Goal: Task Accomplishment & Management: Manage account settings

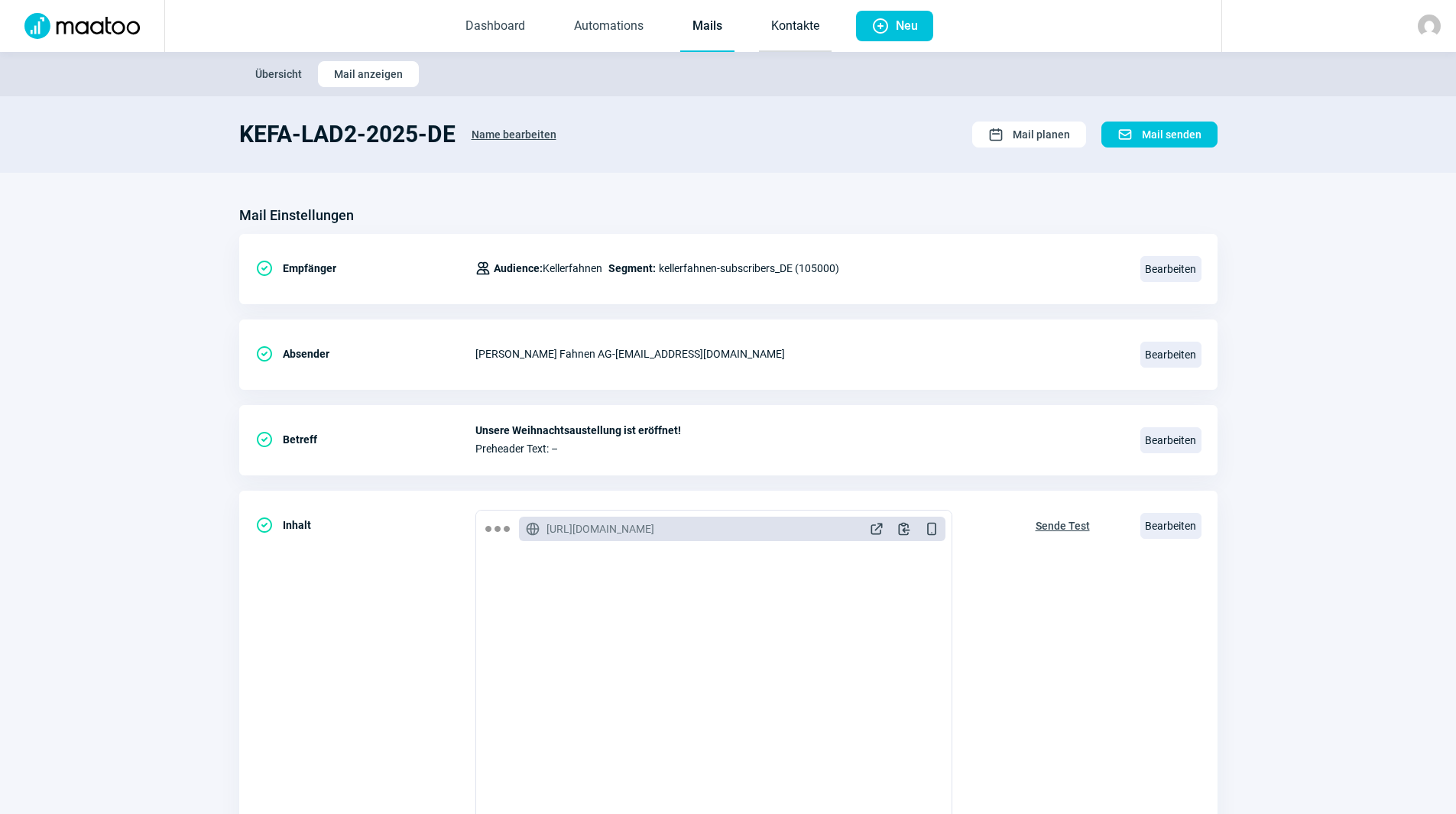
click at [788, 17] on link "Kontakte" at bounding box center [795, 27] width 72 height 51
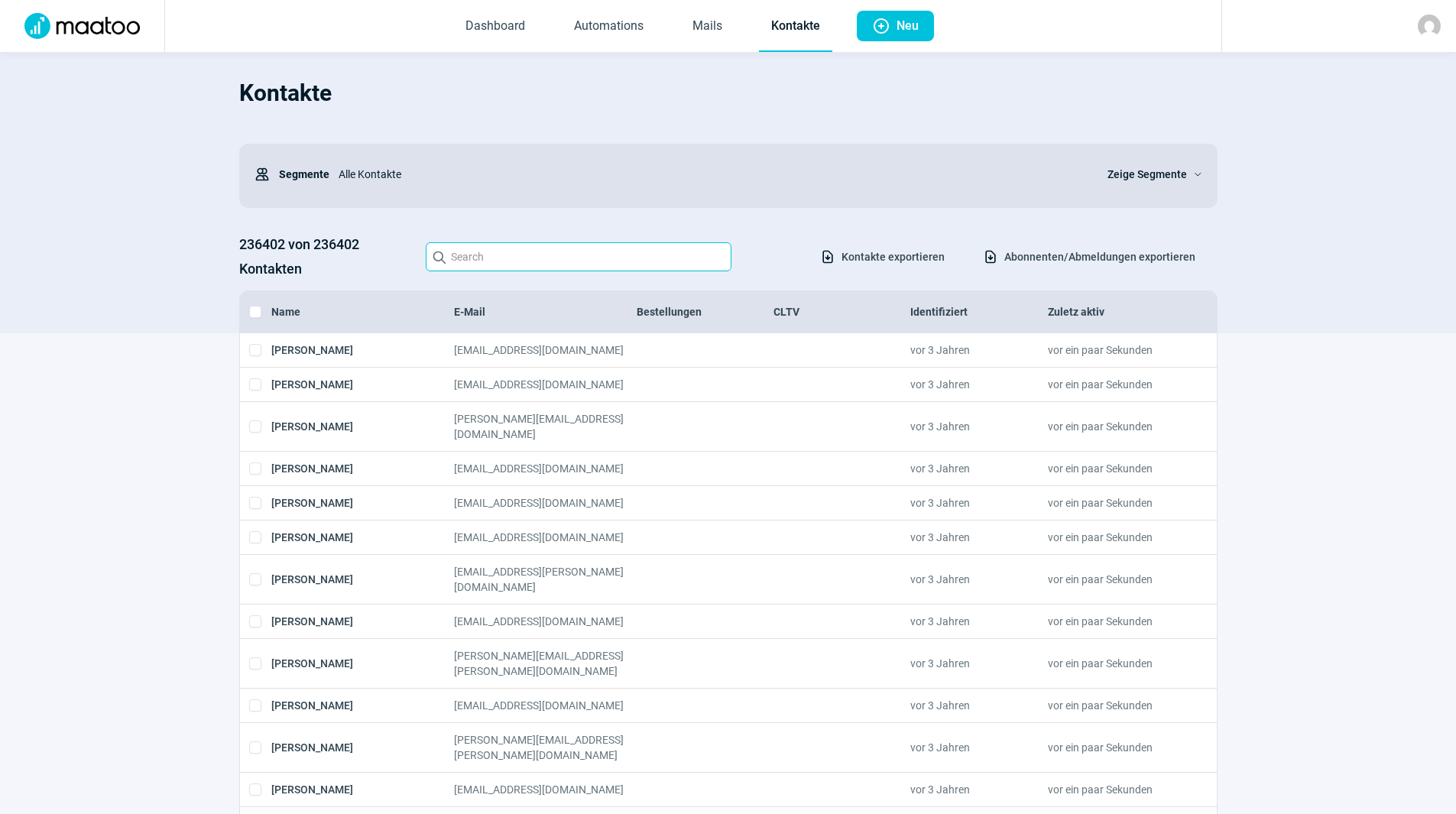
click at [516, 254] on input "Search icon" at bounding box center [579, 256] width 306 height 29
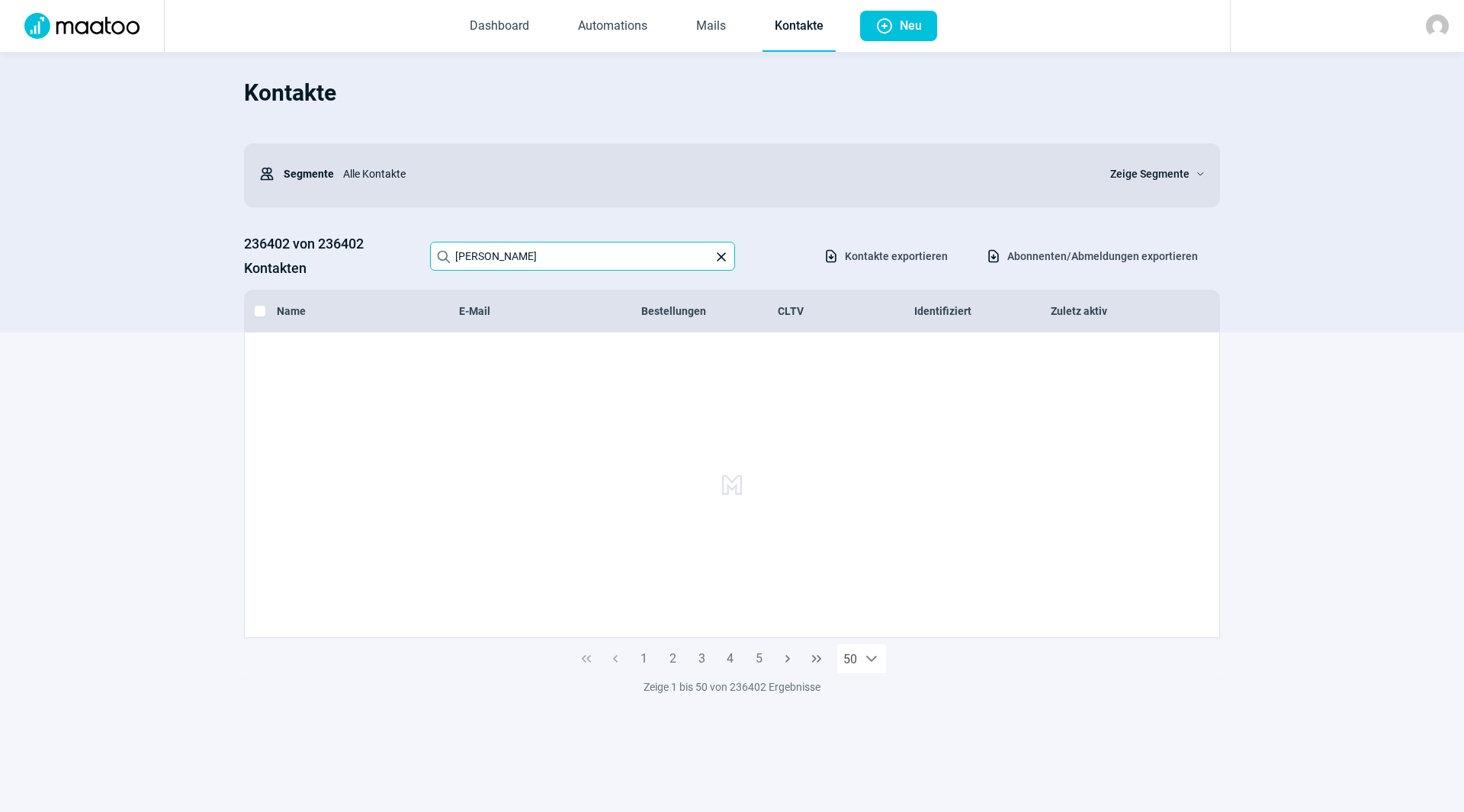
click at [573, 260] on input "[PERSON_NAME]" at bounding box center [582, 256] width 305 height 29
drag, startPoint x: 556, startPoint y: 260, endPoint x: 427, endPoint y: 254, distance: 129.1
click at [427, 256] on div "236402 von 236402 Kontakten Search icon [PERSON_NAME] X icon Download icon Kont…" at bounding box center [732, 256] width 976 height 48
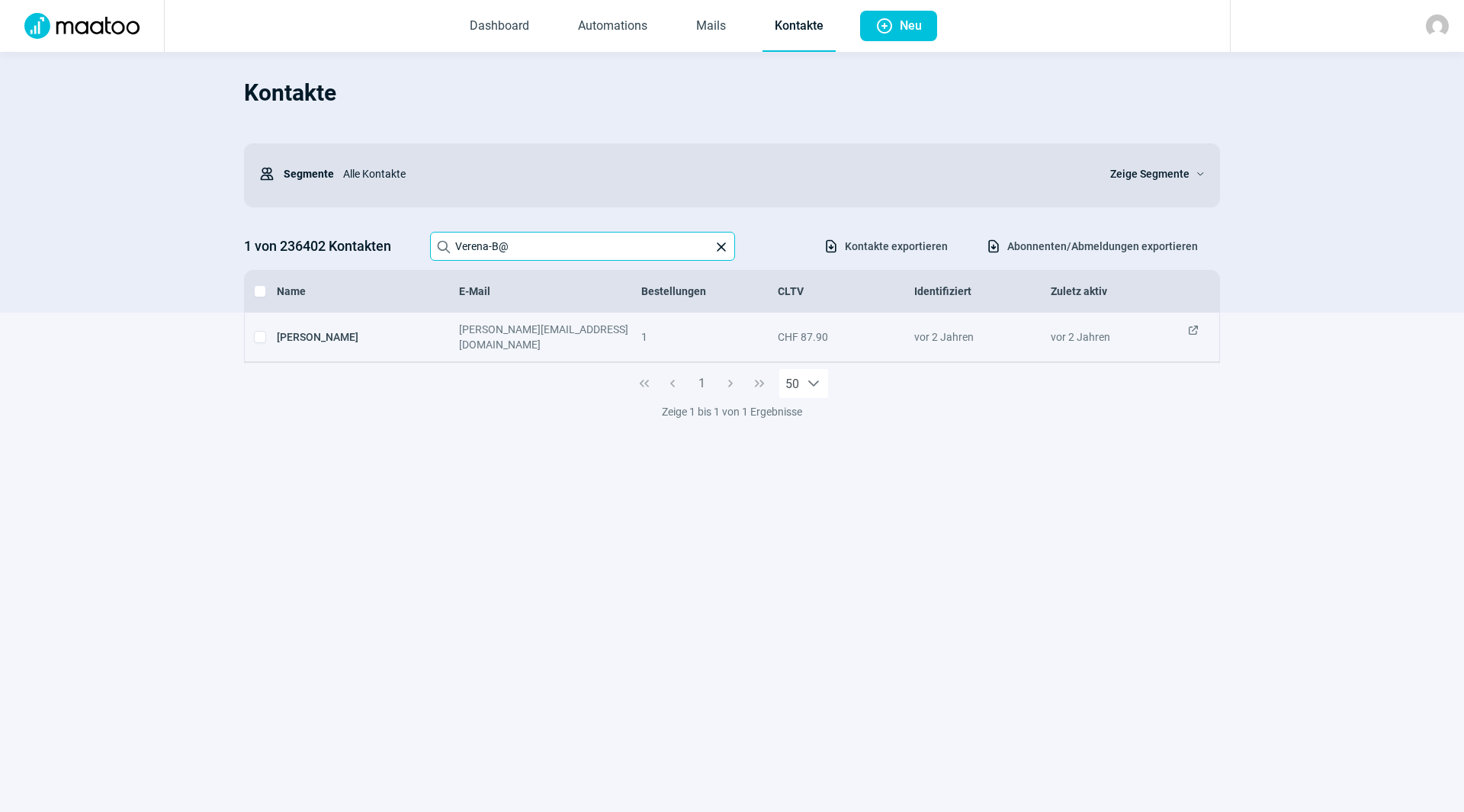
type input "Verena-B@"
click at [1195, 331] on span "ExternalLink icon" at bounding box center [1193, 337] width 12 height 30
click at [1192, 331] on span "ExternalLink icon" at bounding box center [1193, 337] width 12 height 30
click at [1193, 332] on span "ExternalLink icon" at bounding box center [1193, 337] width 12 height 30
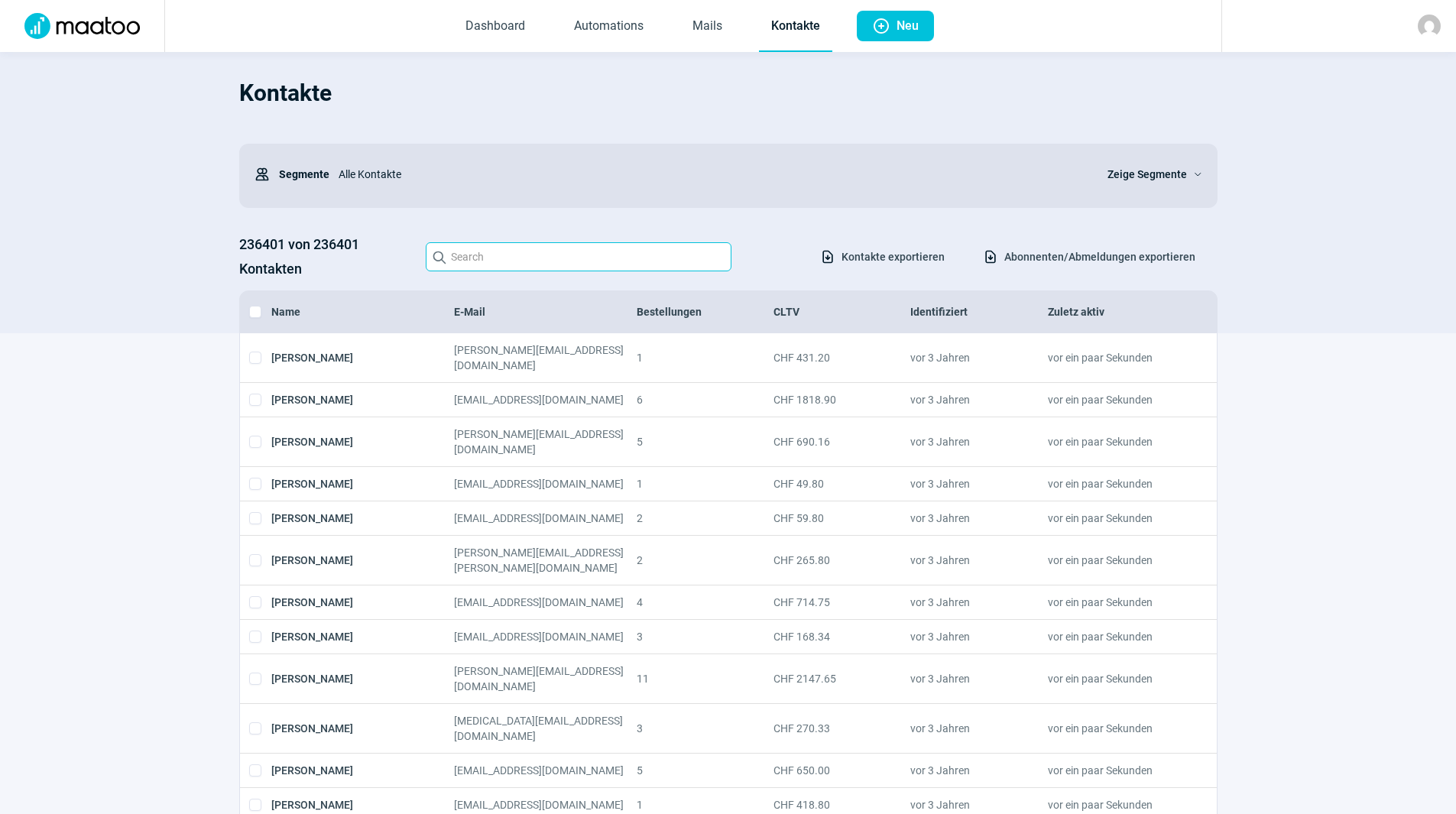
click at [505, 254] on input "Search icon" at bounding box center [579, 256] width 306 height 29
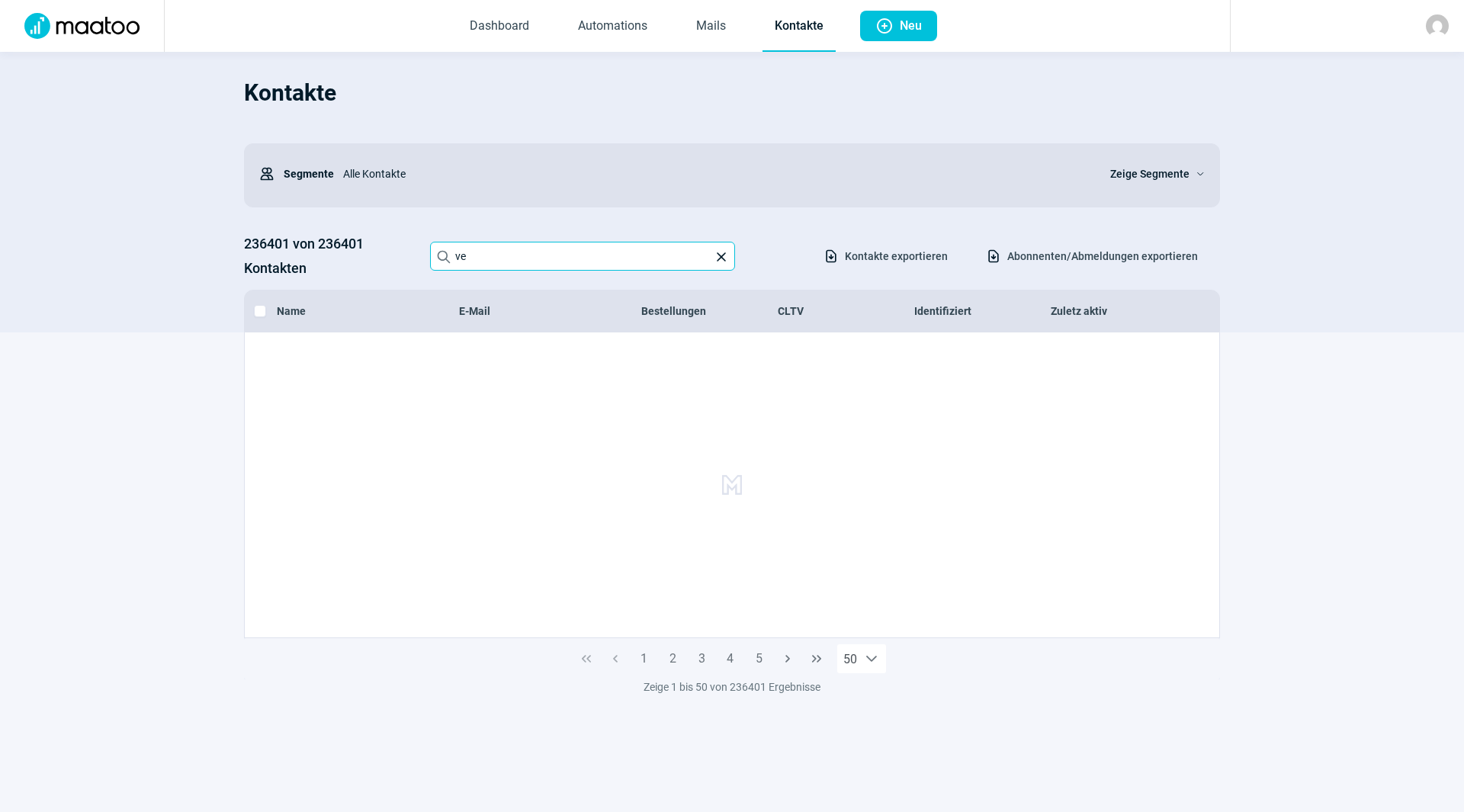
type input "v"
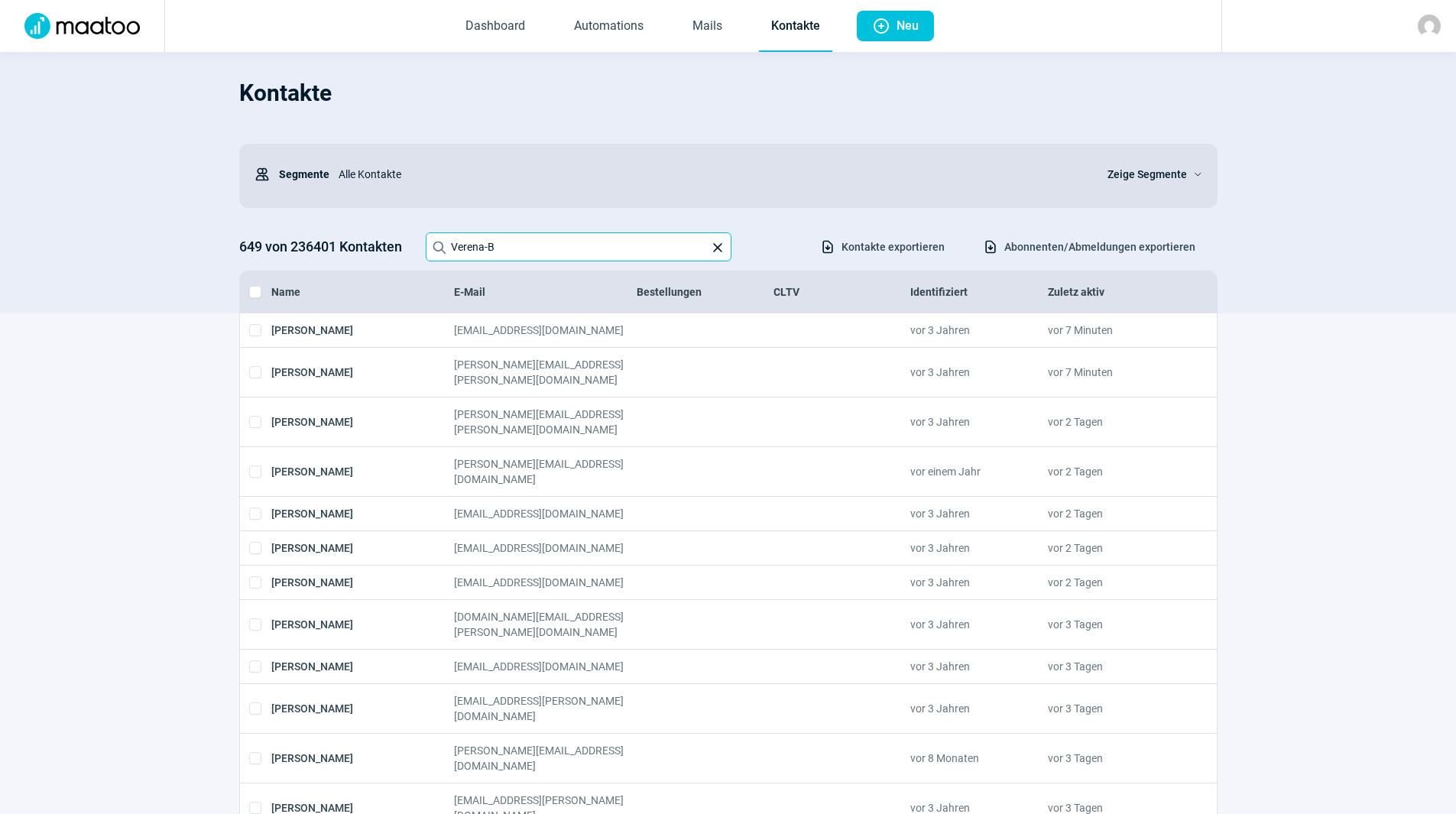
type input "Verena-B"
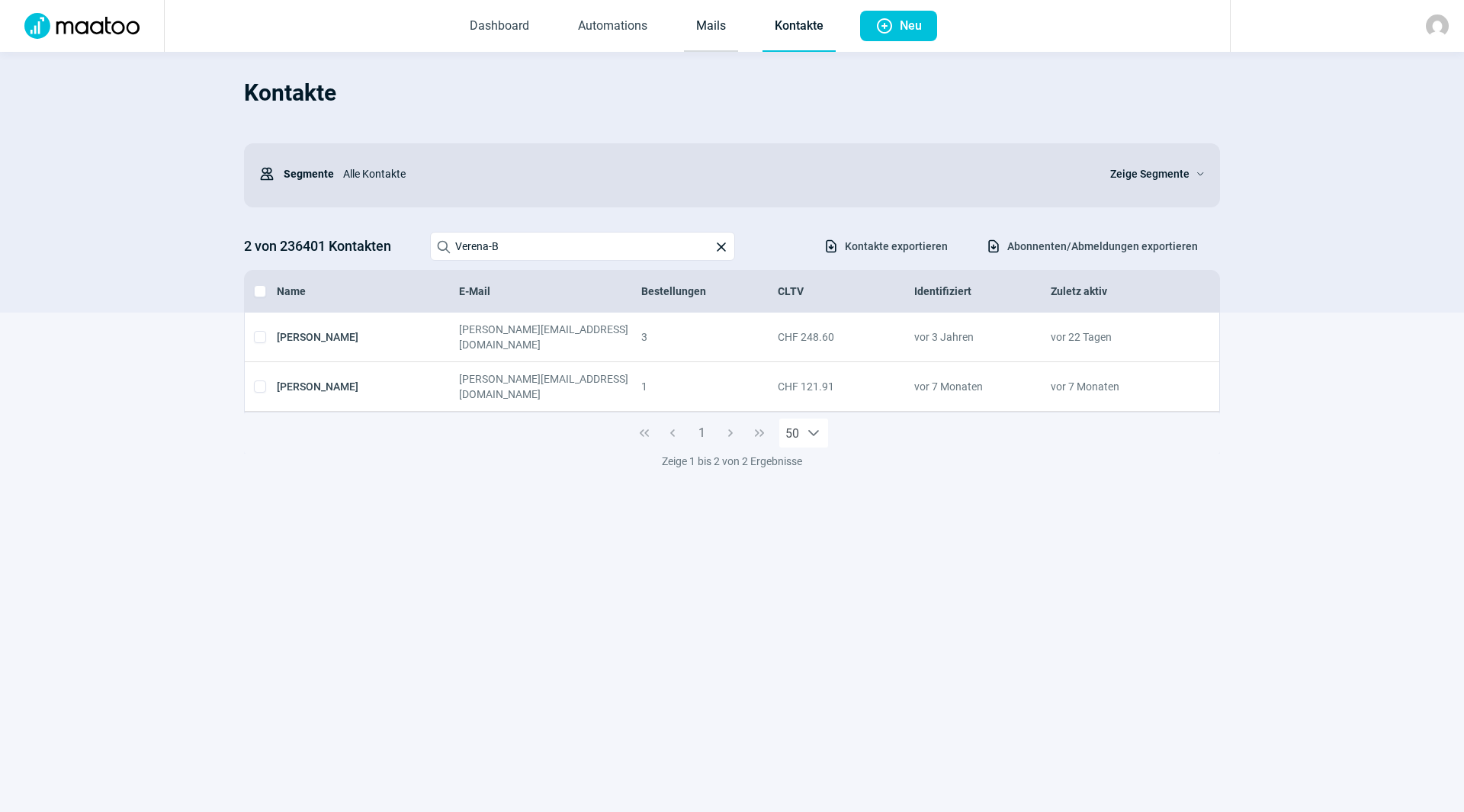
click at [700, 38] on link "Mails" at bounding box center [711, 27] width 54 height 50
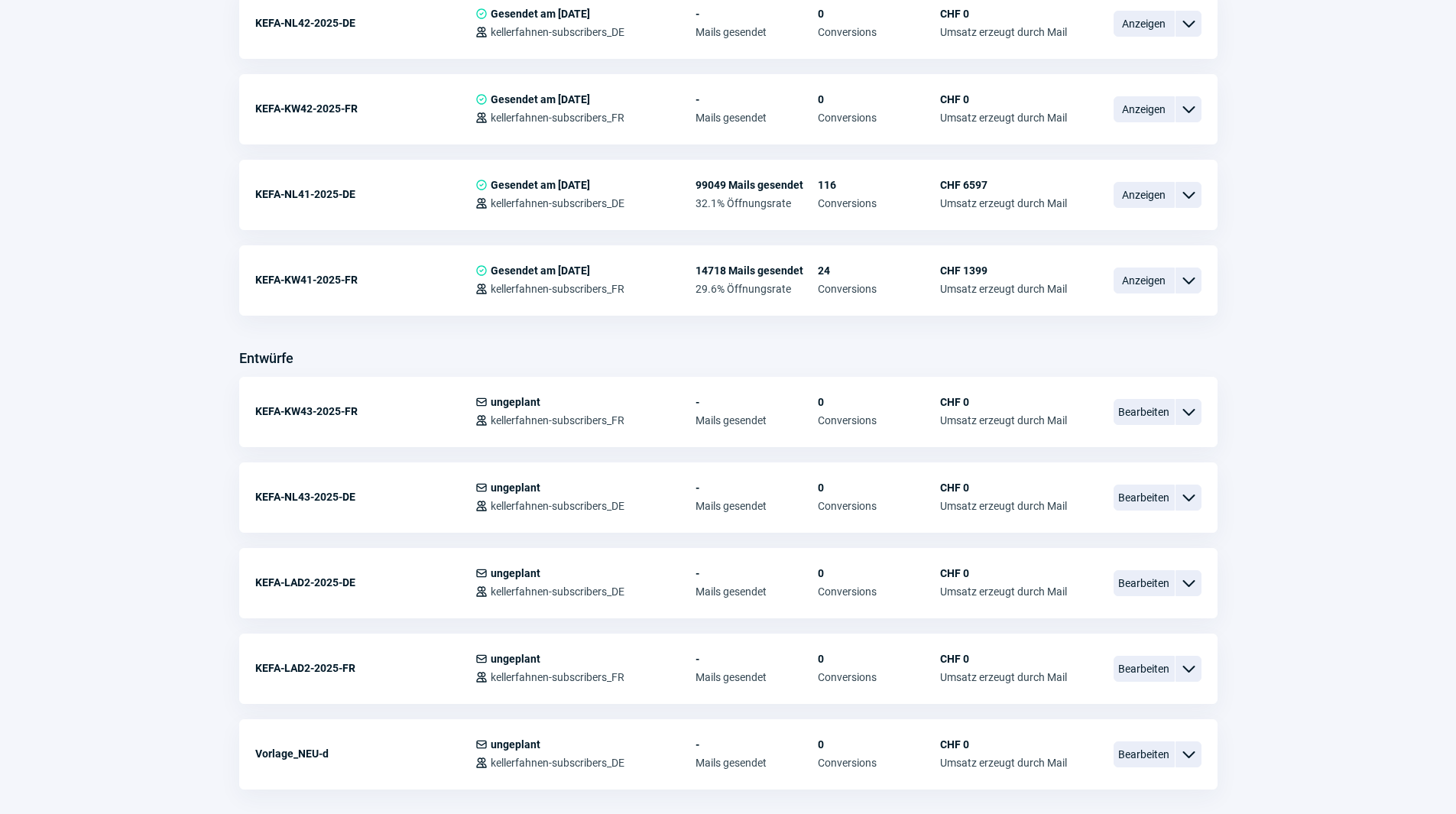
scroll to position [458, 0]
click at [1135, 495] on span "Bearbeiten" at bounding box center [1144, 499] width 61 height 26
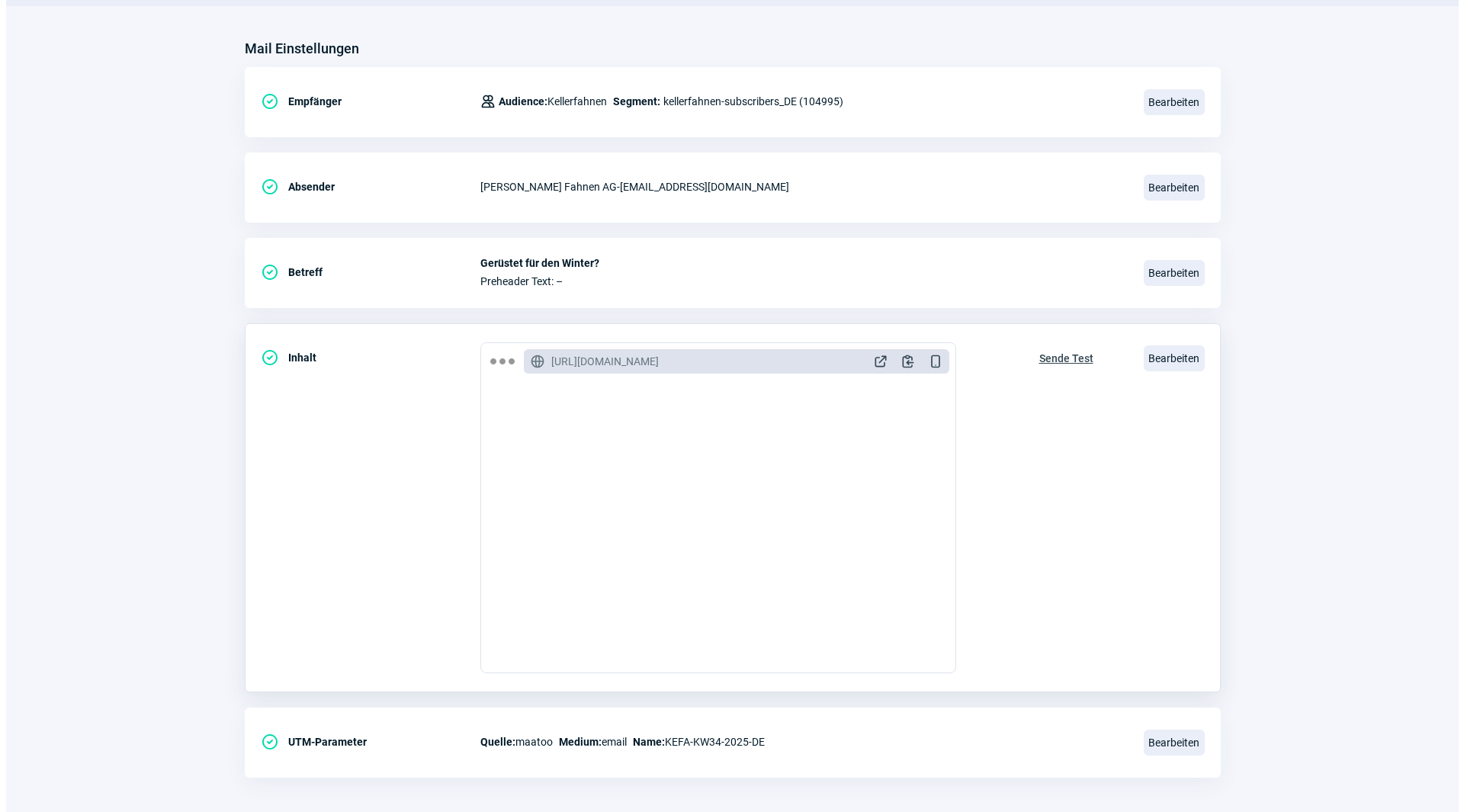
scroll to position [178, 0]
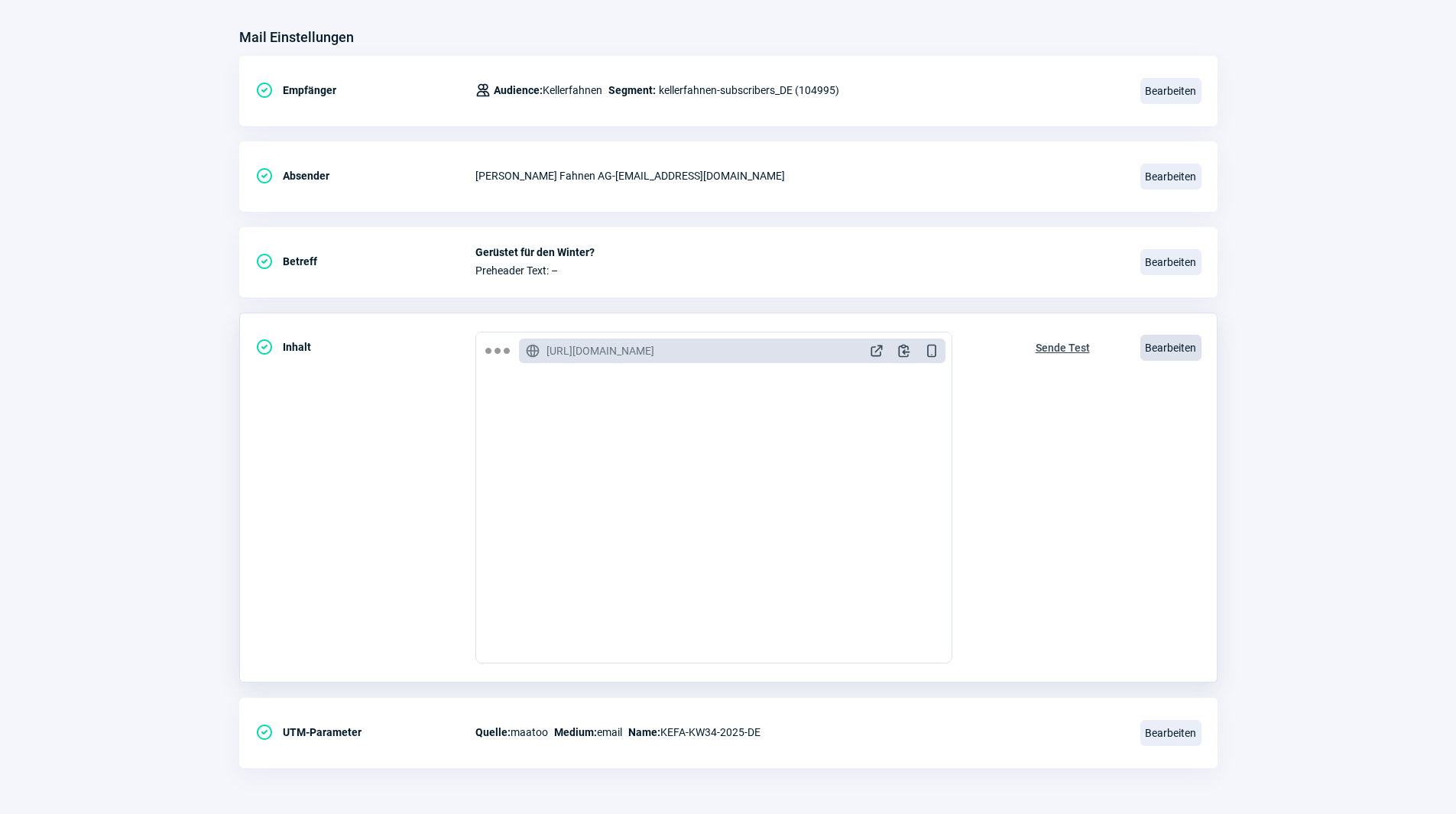
click at [1142, 353] on span "Bearbeiten" at bounding box center [1171, 347] width 61 height 26
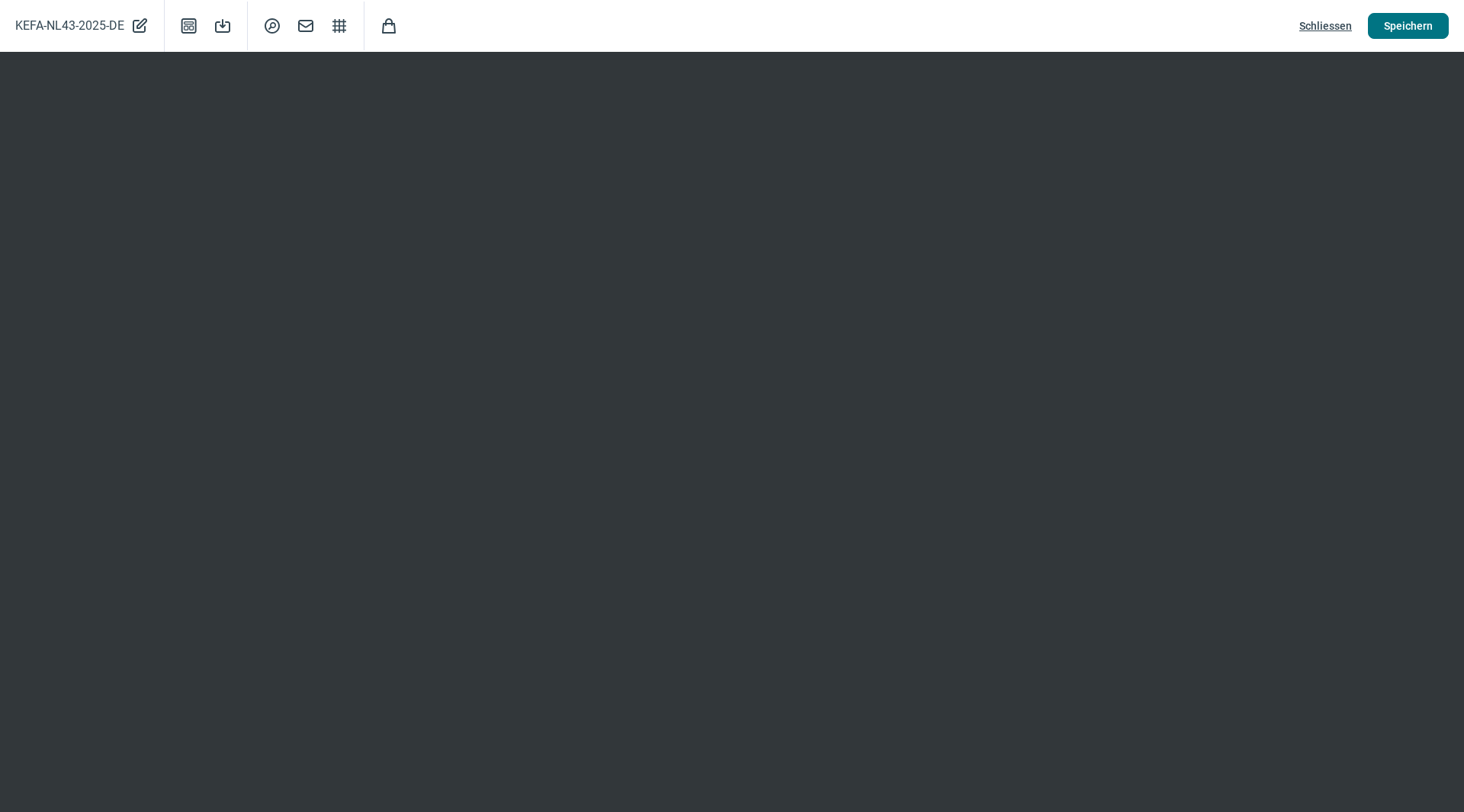
click at [1418, 25] on span "Speichern" at bounding box center [1408, 26] width 49 height 25
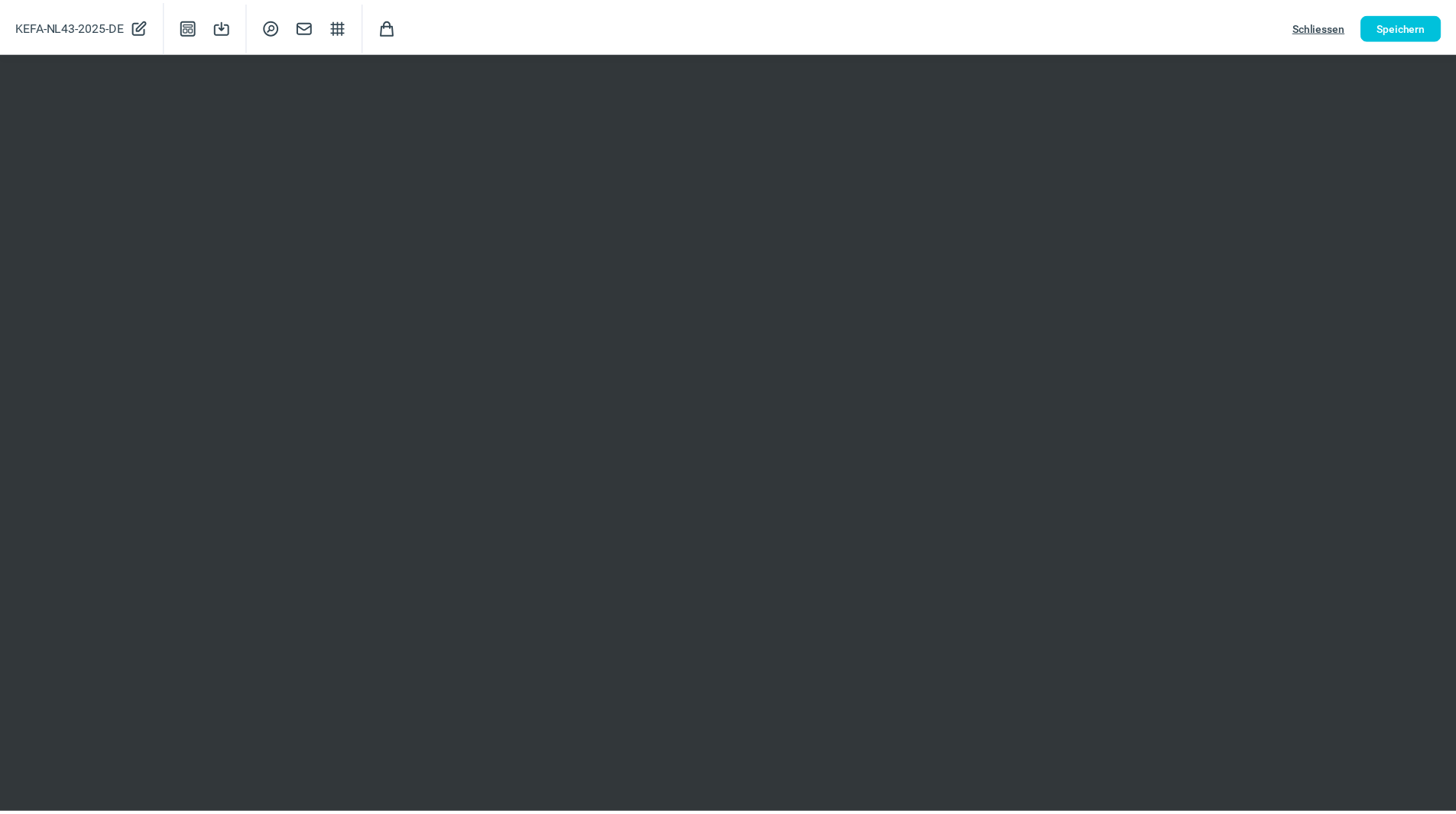
scroll to position [0, 0]
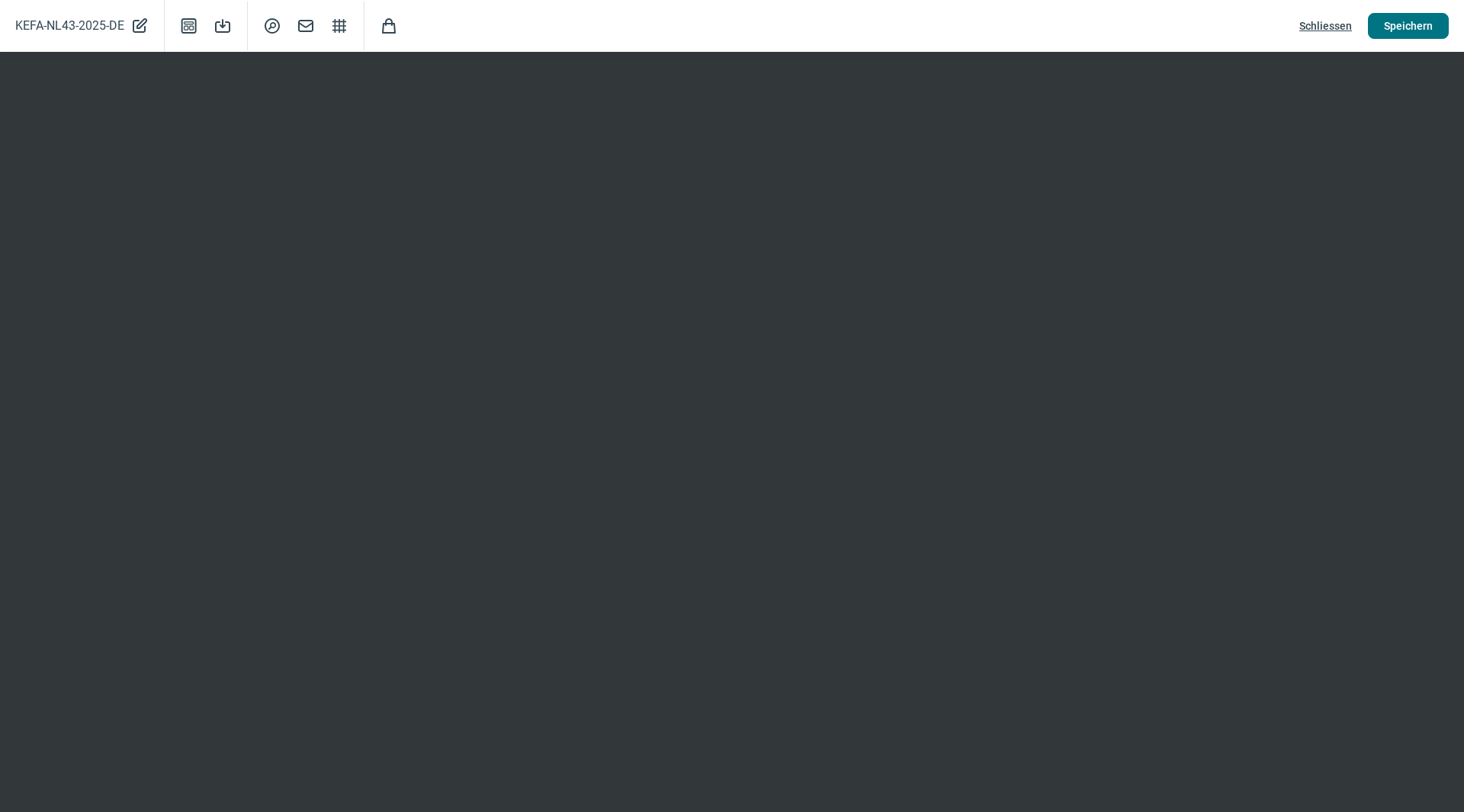
click at [1413, 25] on span "Speichern" at bounding box center [1408, 26] width 49 height 25
click at [1389, 21] on span "Speichern" at bounding box center [1408, 26] width 49 height 25
click at [1417, 27] on span "Speichern" at bounding box center [1408, 26] width 49 height 25
click at [1332, 29] on span "Schliessen" at bounding box center [1325, 26] width 52 height 25
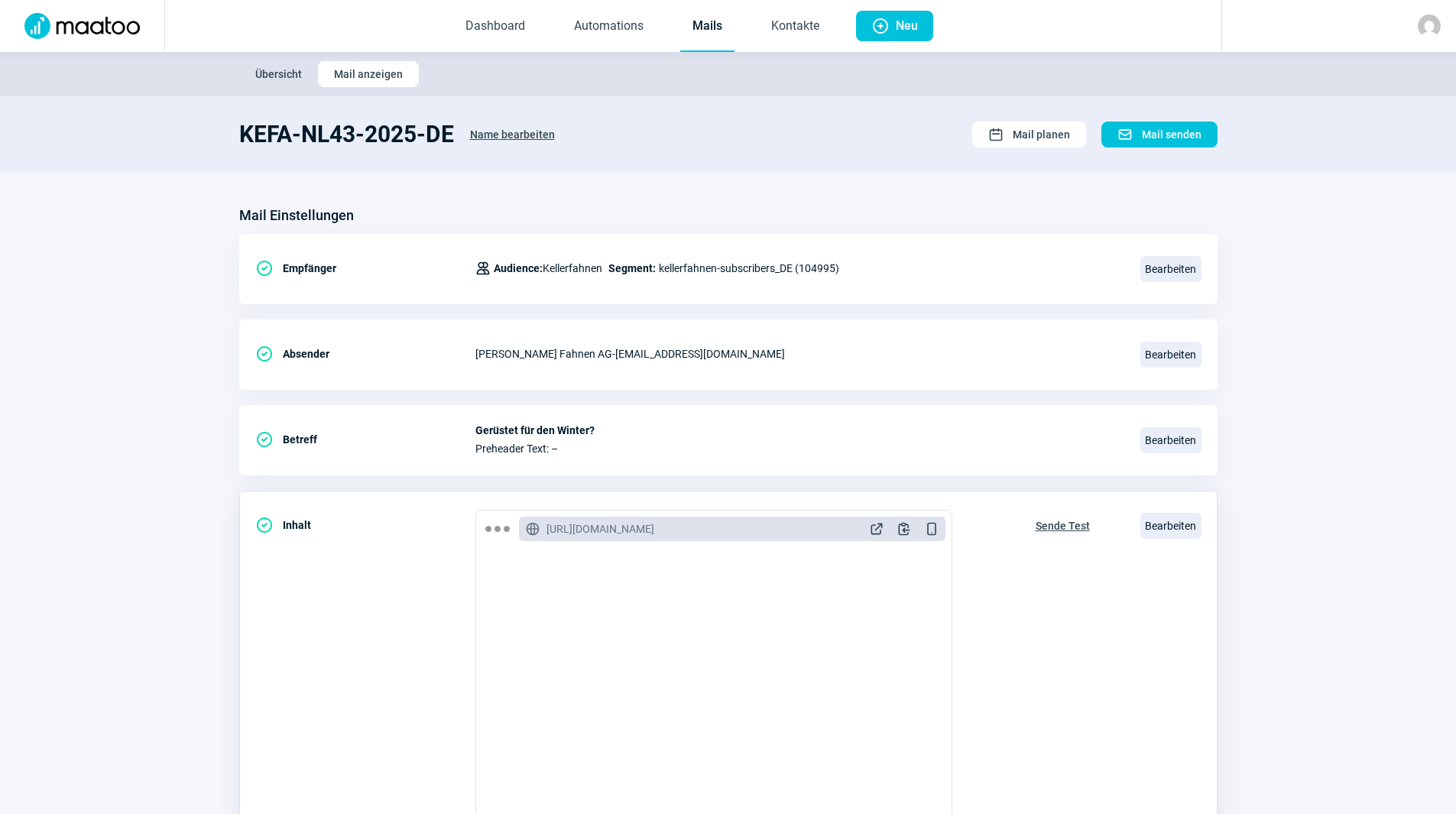
click at [1063, 522] on span "Sende Test" at bounding box center [1062, 526] width 54 height 25
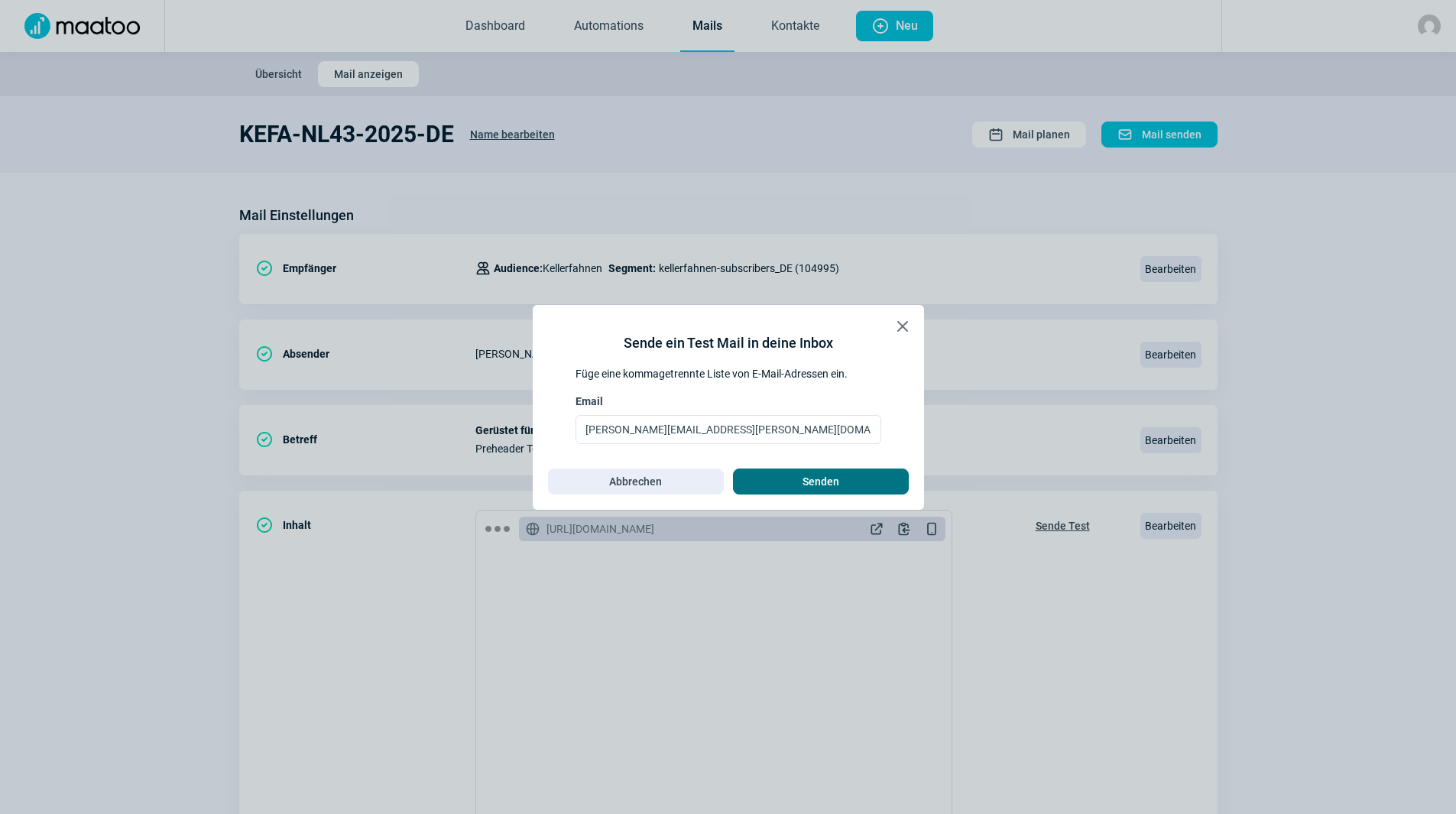
click at [873, 485] on span "Senden" at bounding box center [821, 481] width 144 height 25
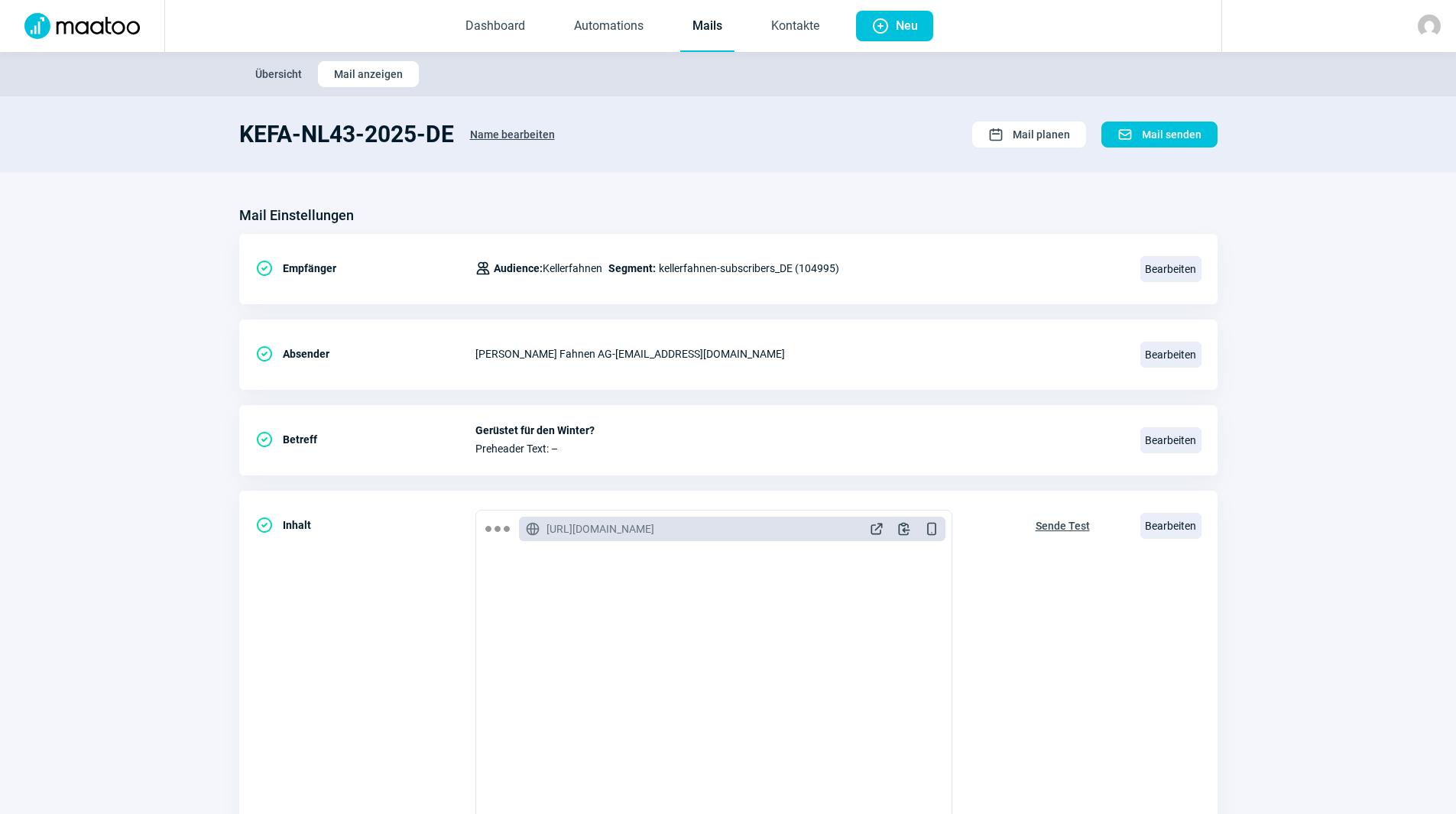
click at [709, 28] on link "Mails" at bounding box center [707, 27] width 54 height 51
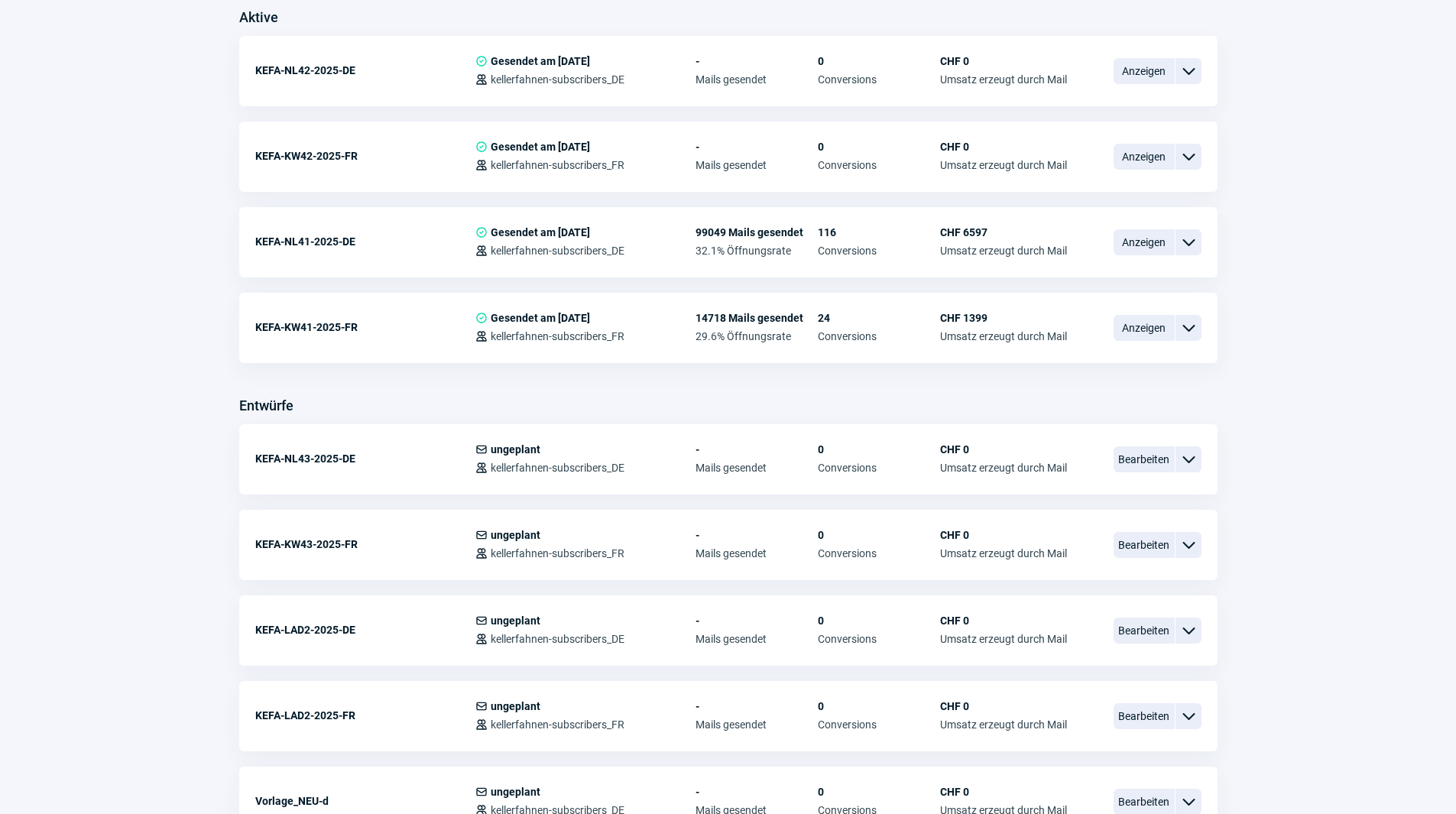
scroll to position [458, 0]
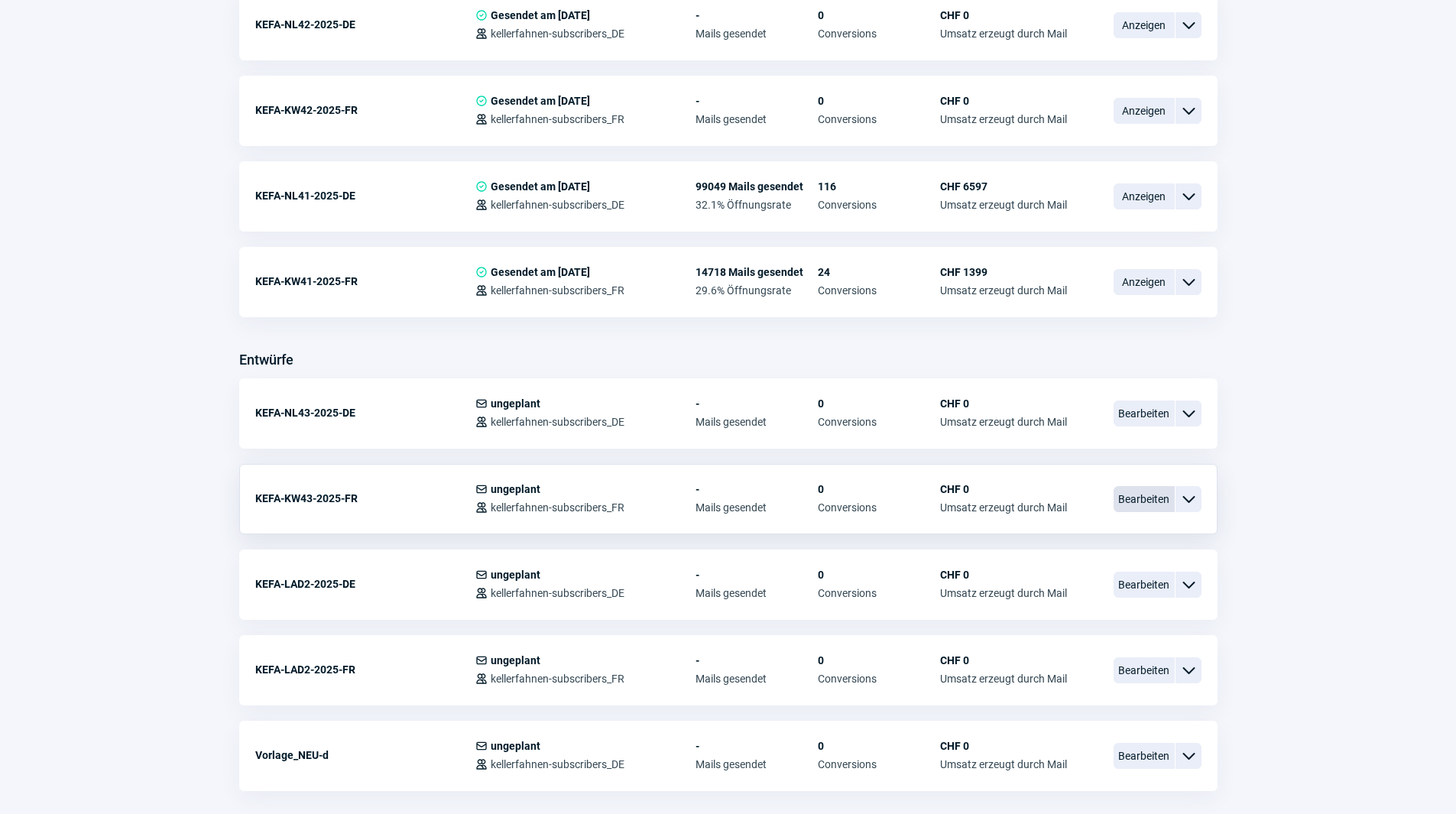
click at [1126, 499] on span "Bearbeiten" at bounding box center [1144, 499] width 61 height 26
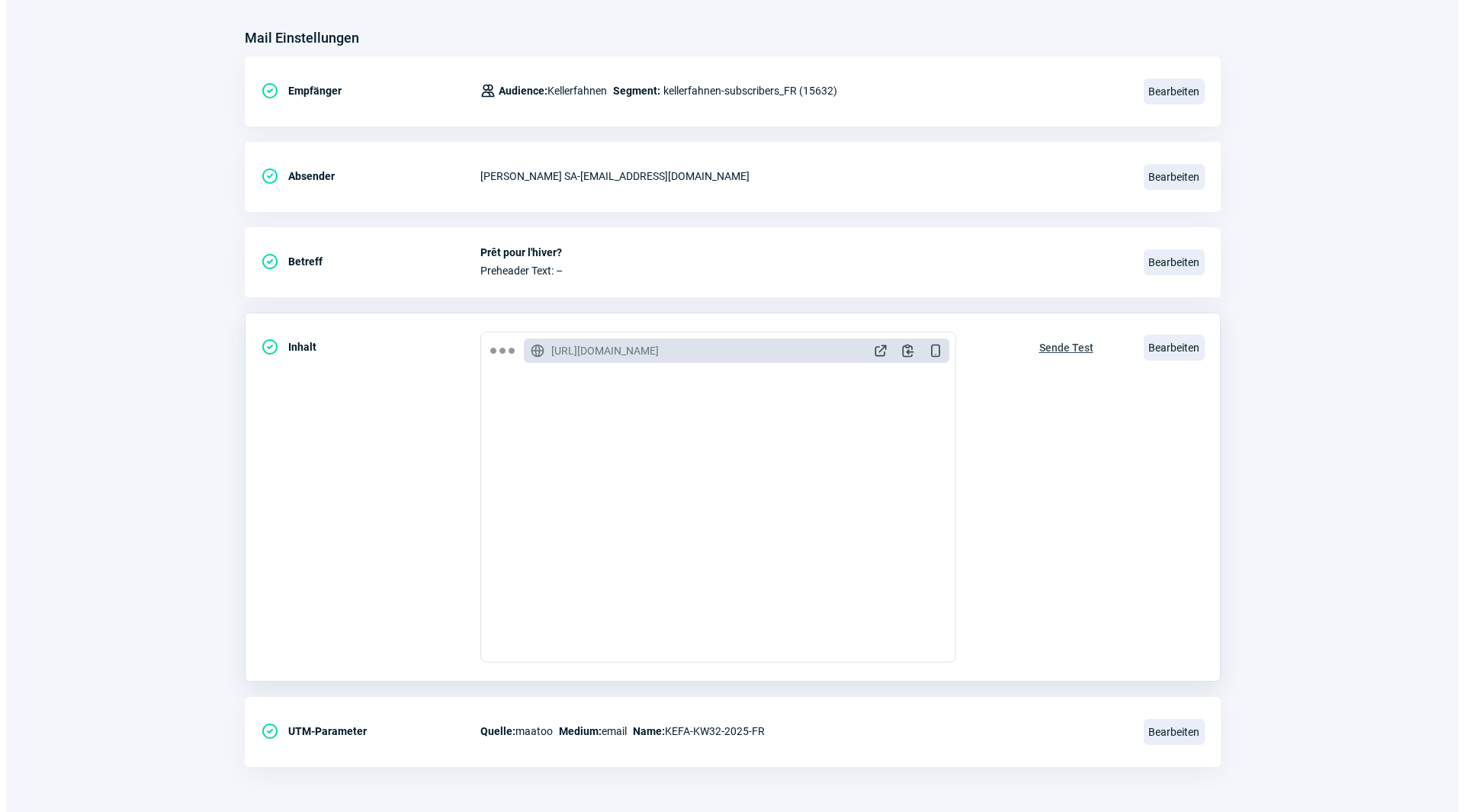
scroll to position [178, 0]
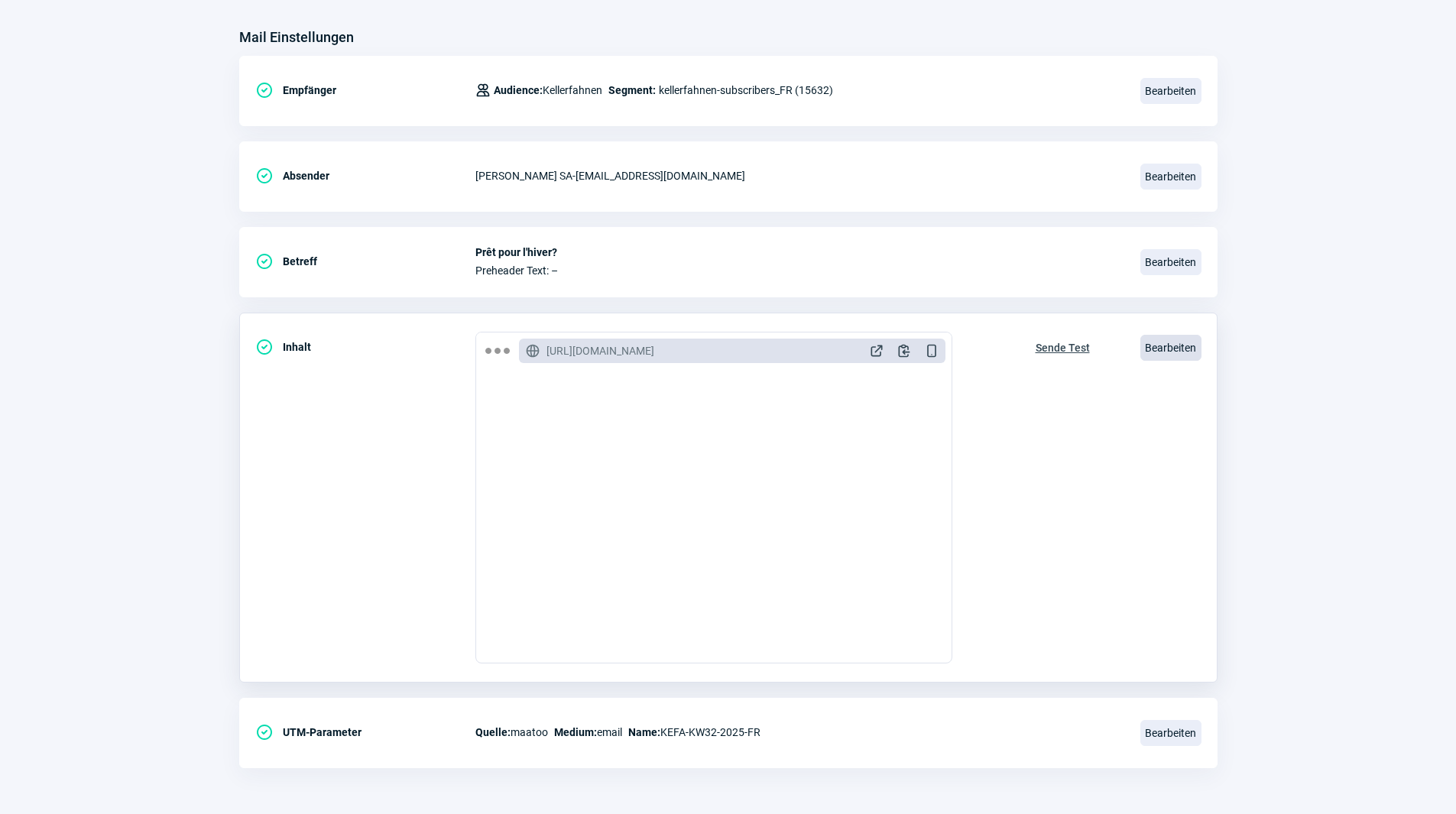
click at [1187, 342] on span "Bearbeiten" at bounding box center [1171, 347] width 61 height 26
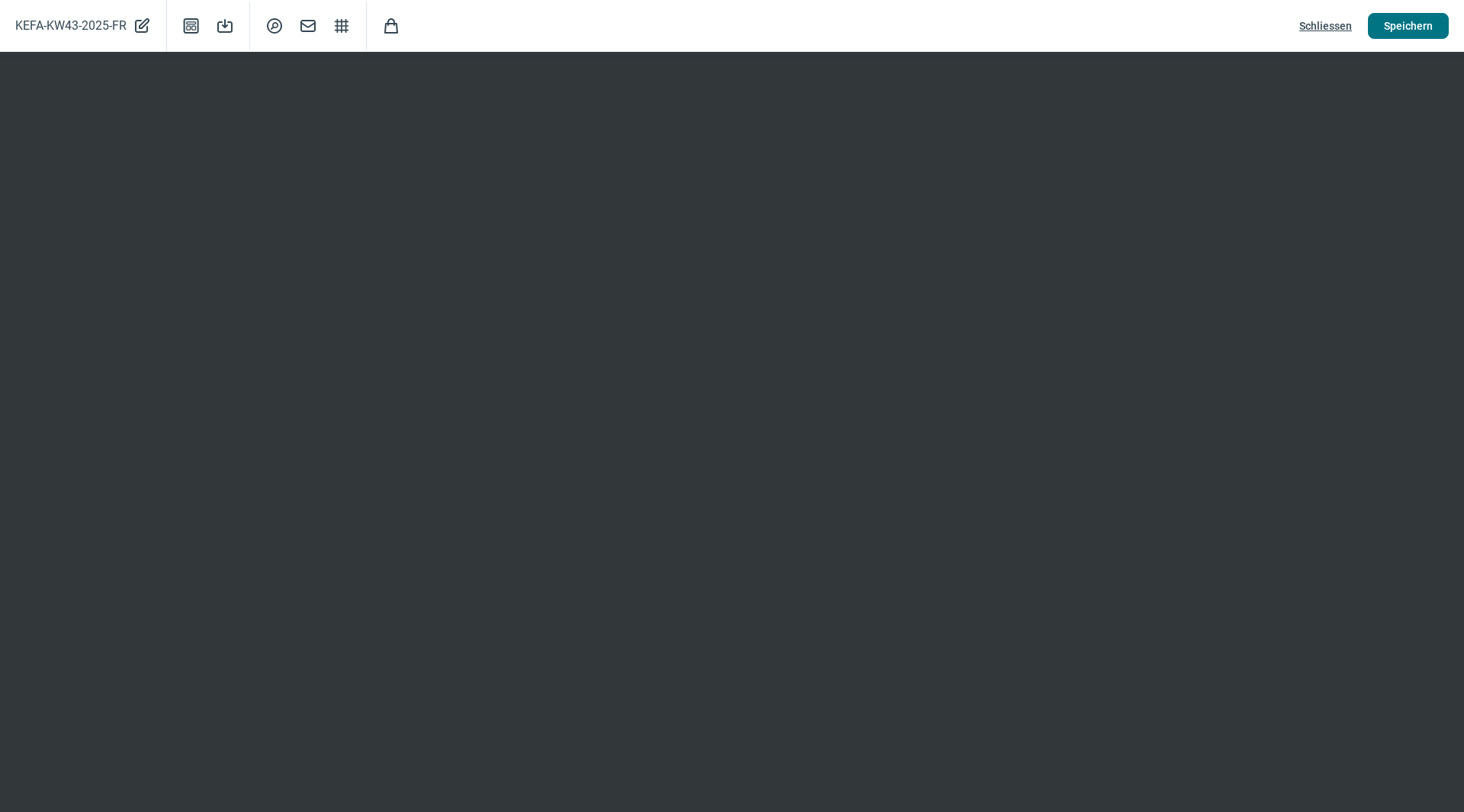
click at [1403, 23] on span "Speichern" at bounding box center [1408, 26] width 49 height 25
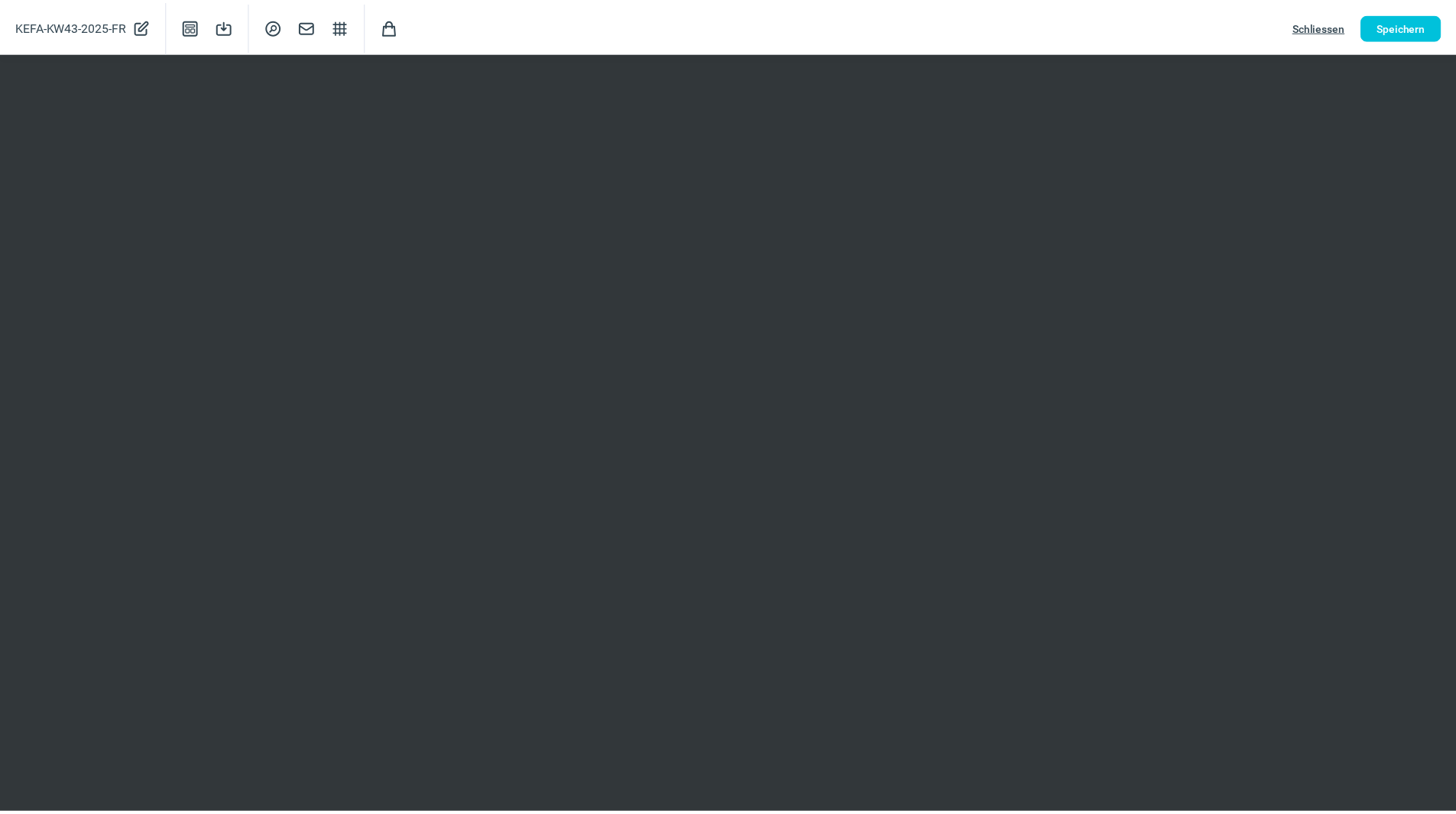
scroll to position [0, 0]
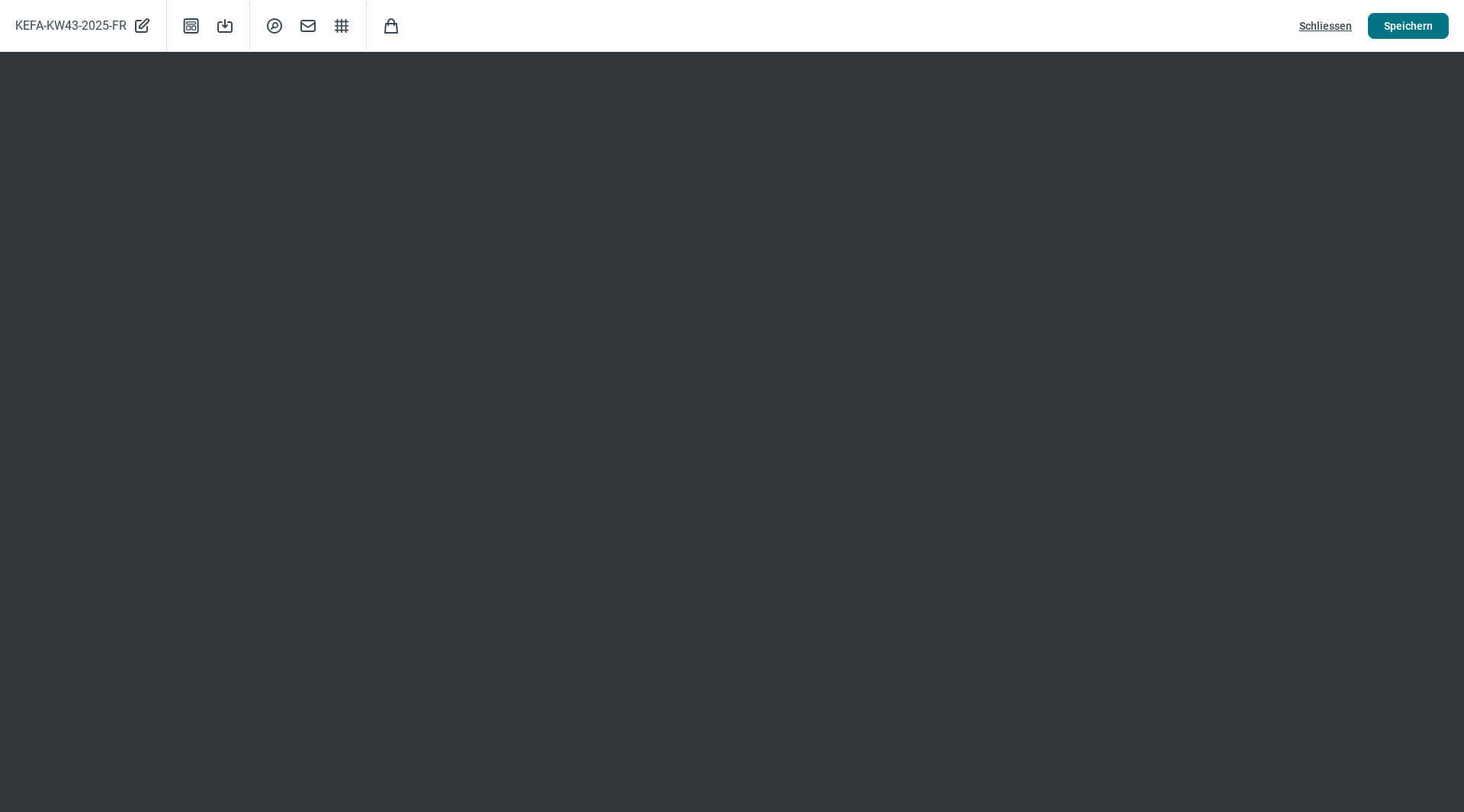
click at [1398, 22] on span "Speichern" at bounding box center [1408, 26] width 49 height 25
click at [1334, 24] on span "Schliessen" at bounding box center [1325, 26] width 52 height 25
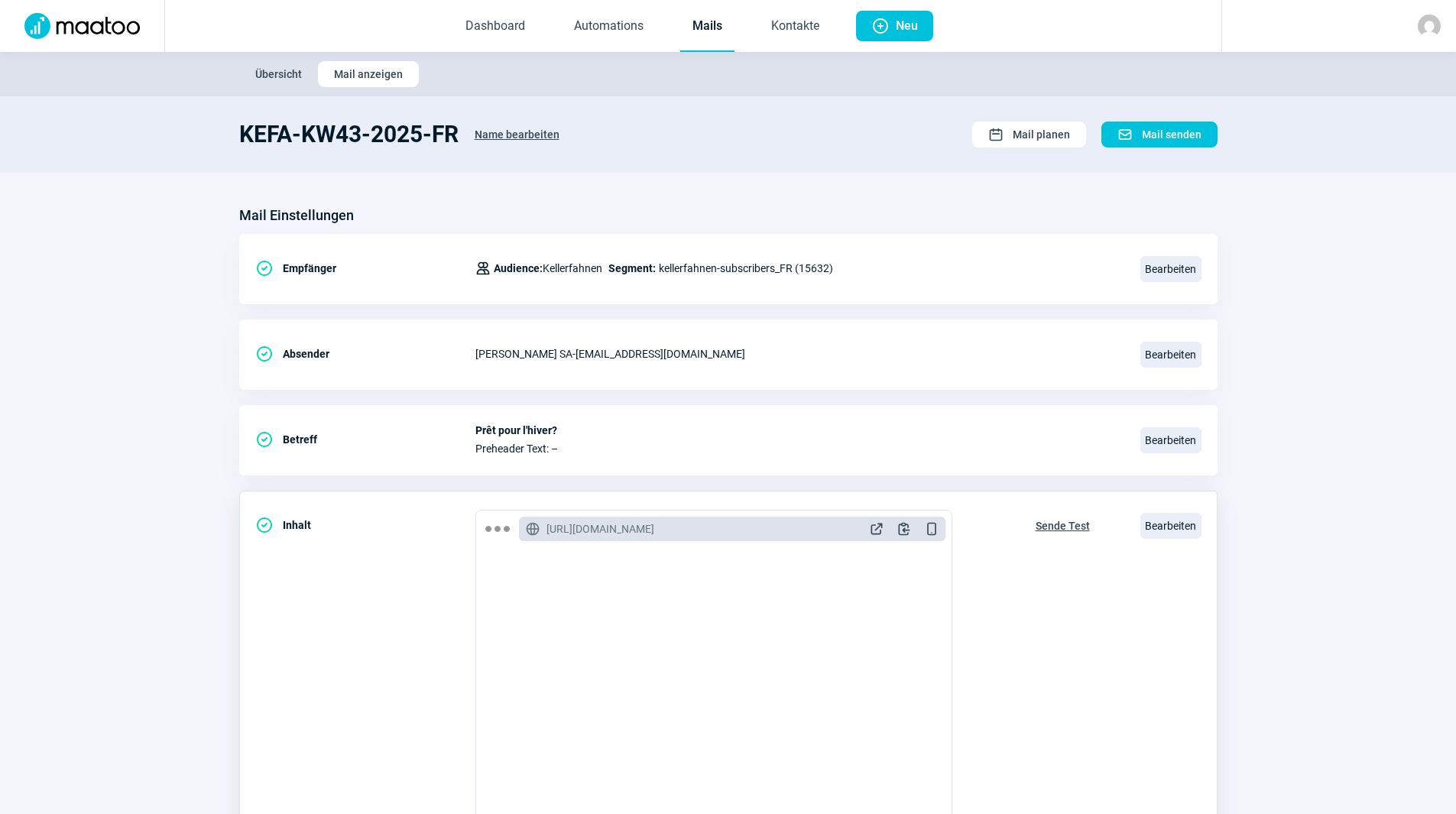
click at [1054, 519] on span "Sende Test" at bounding box center [1062, 526] width 54 height 25
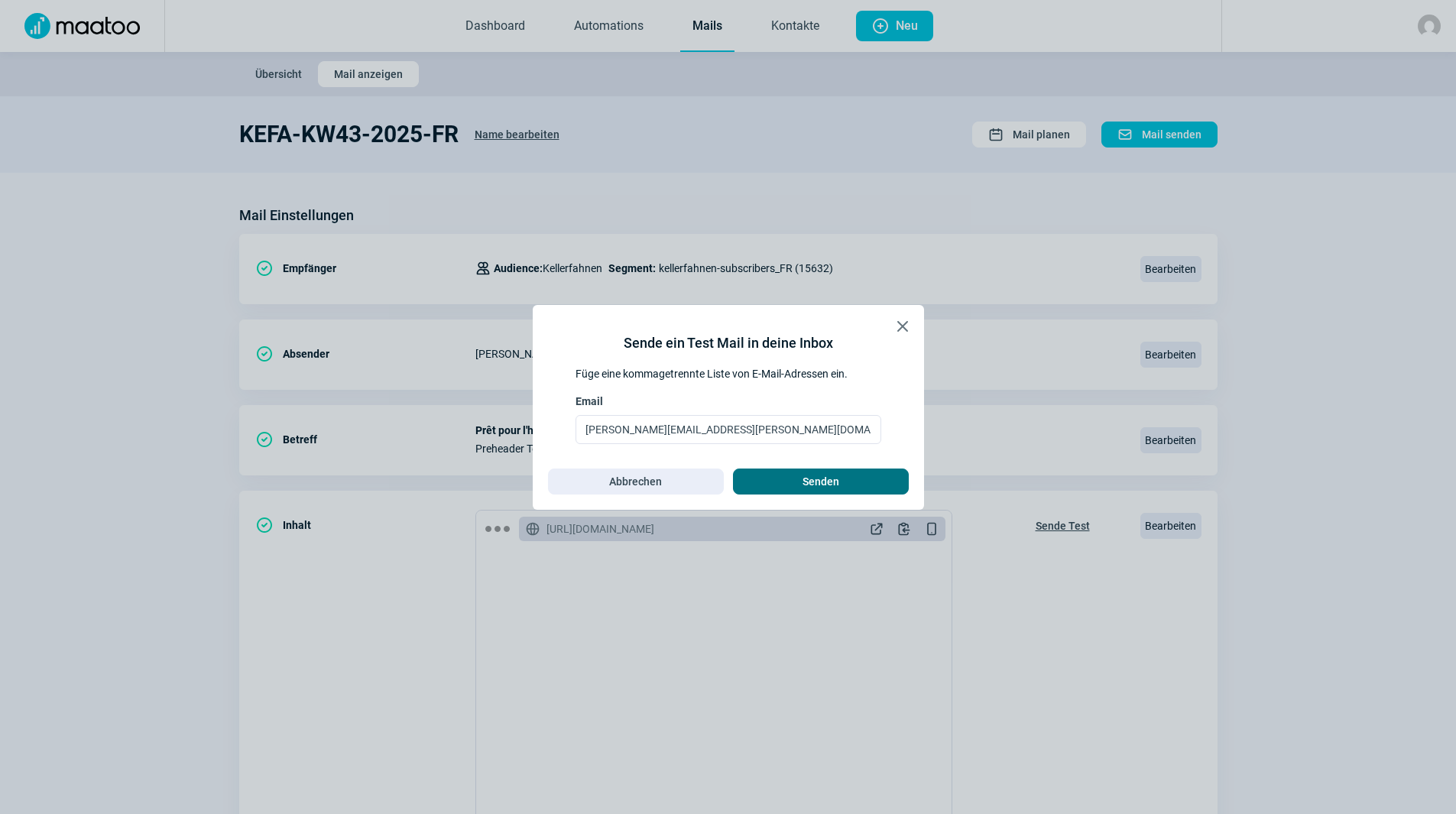
click at [833, 474] on span "Senden" at bounding box center [821, 481] width 36 height 25
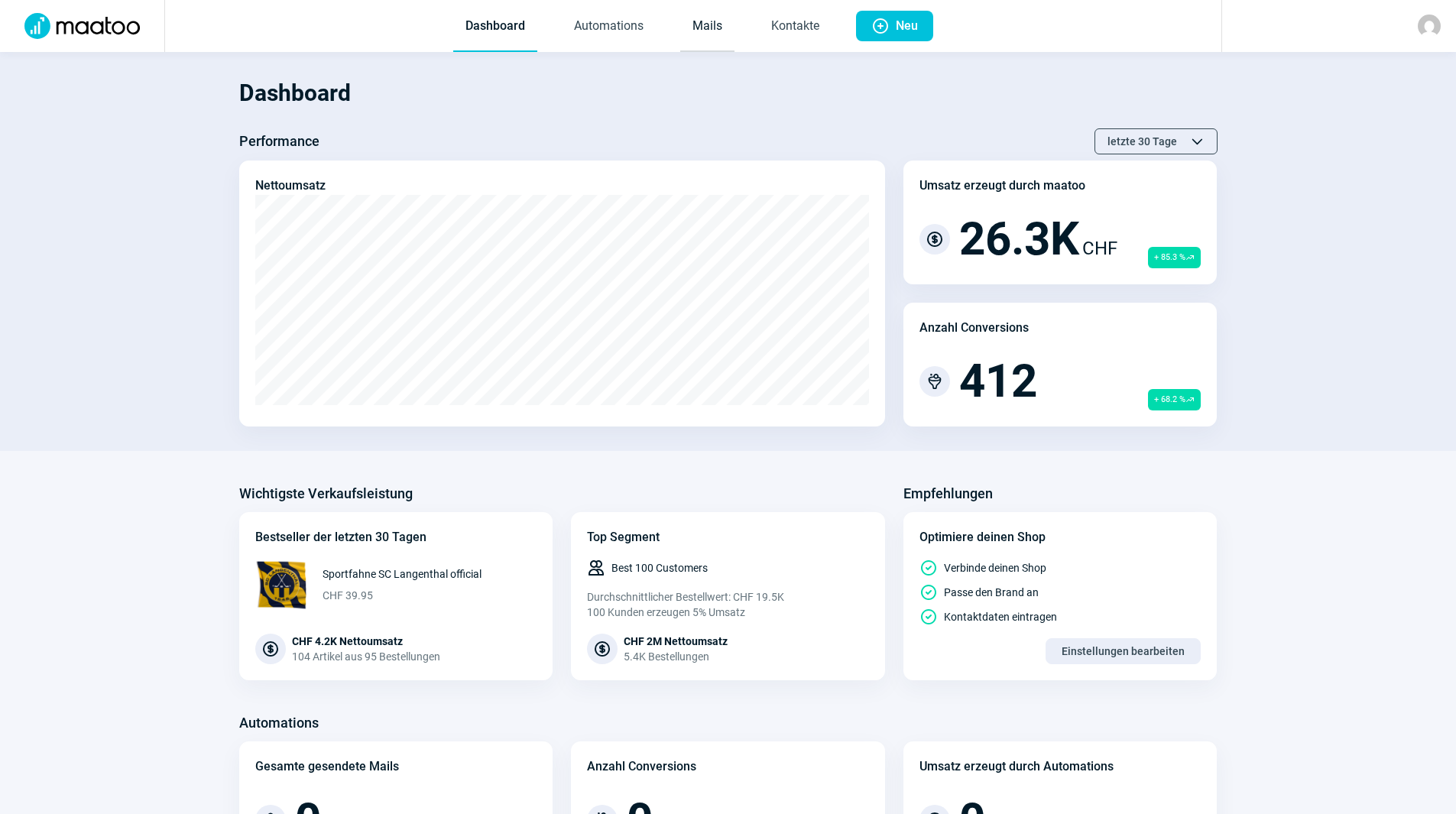
click at [728, 31] on link "Mails" at bounding box center [707, 27] width 54 height 51
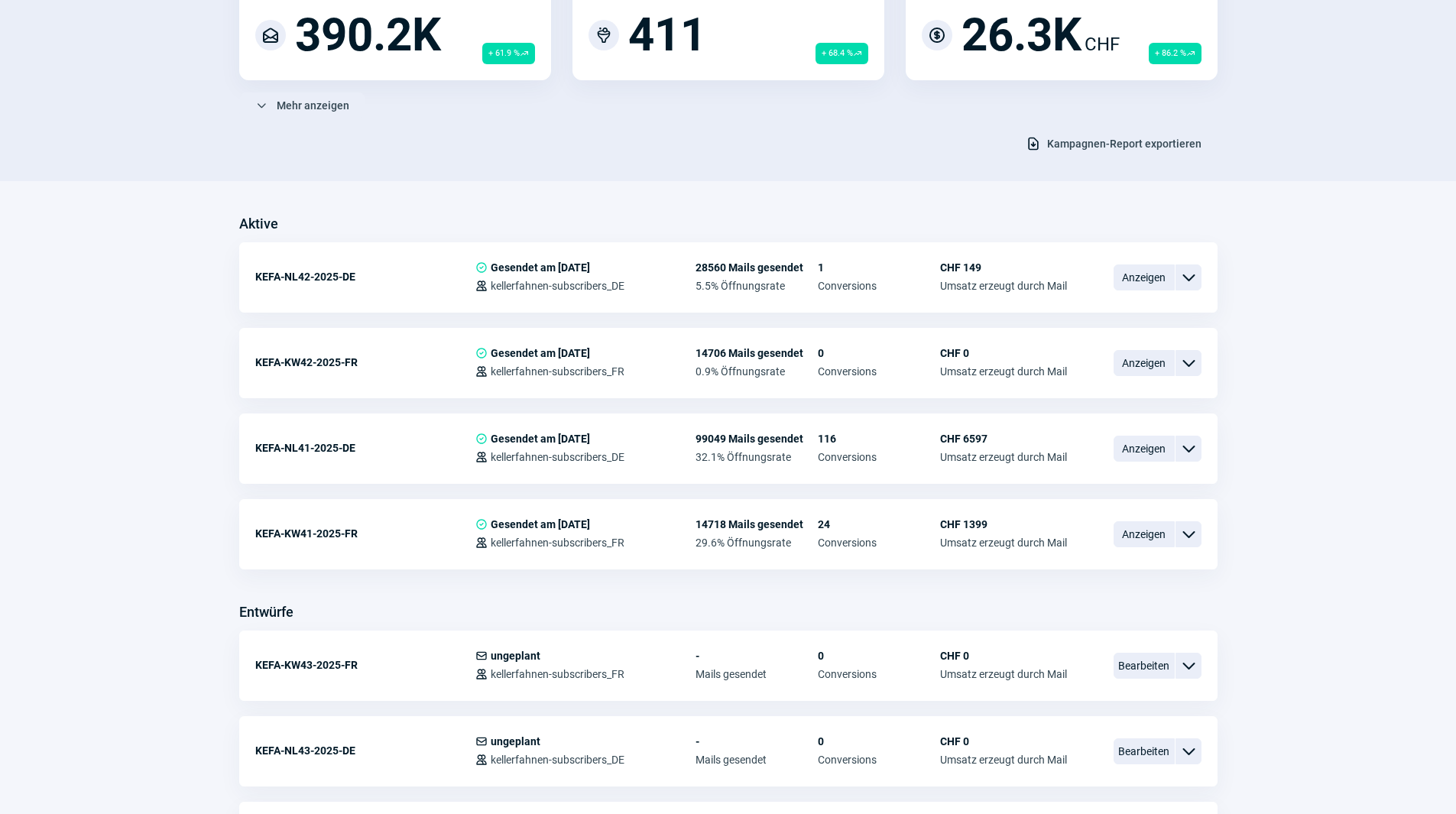
scroll to position [229, 0]
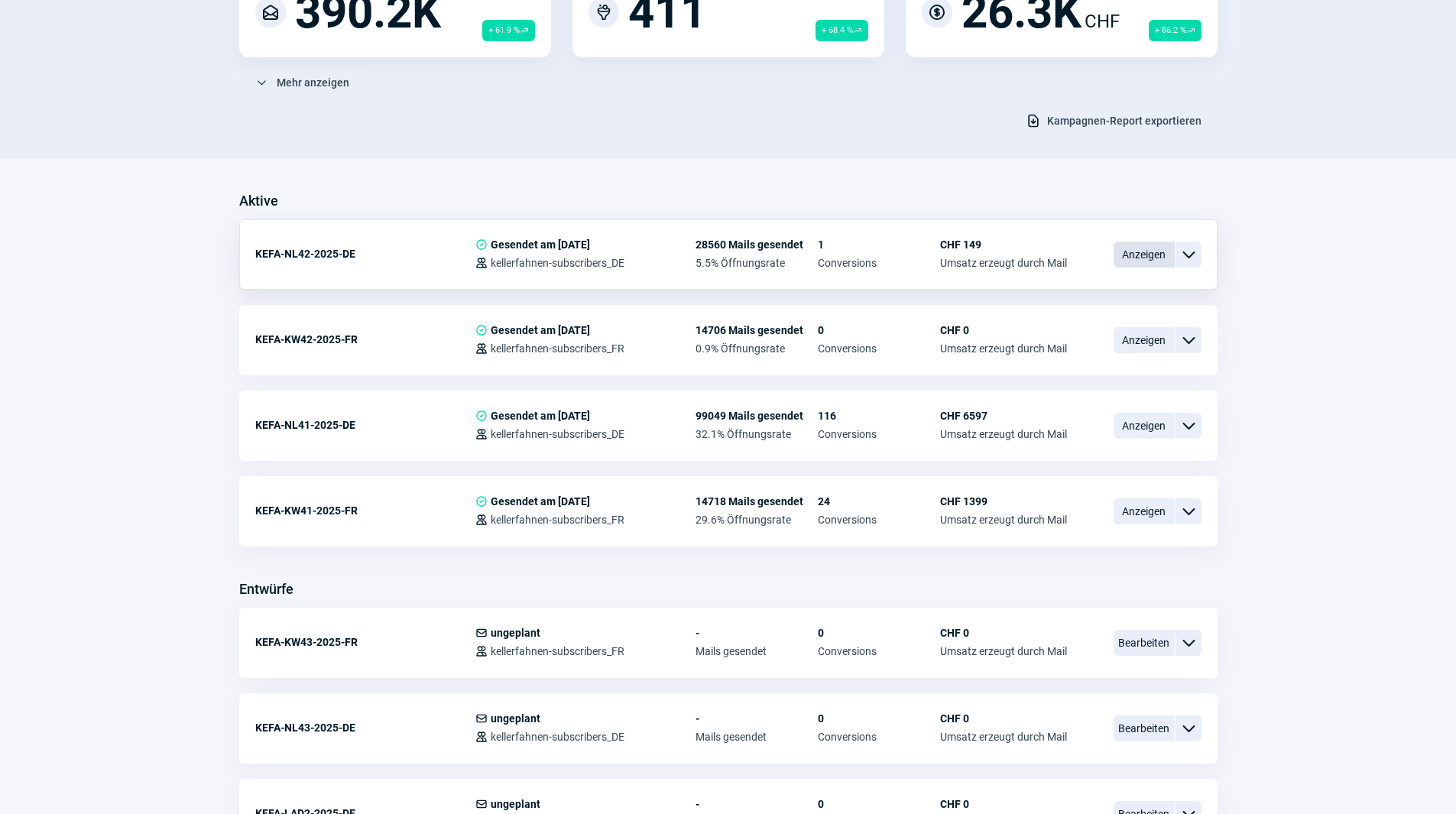
click at [1144, 263] on span "Anzeigen" at bounding box center [1144, 254] width 61 height 26
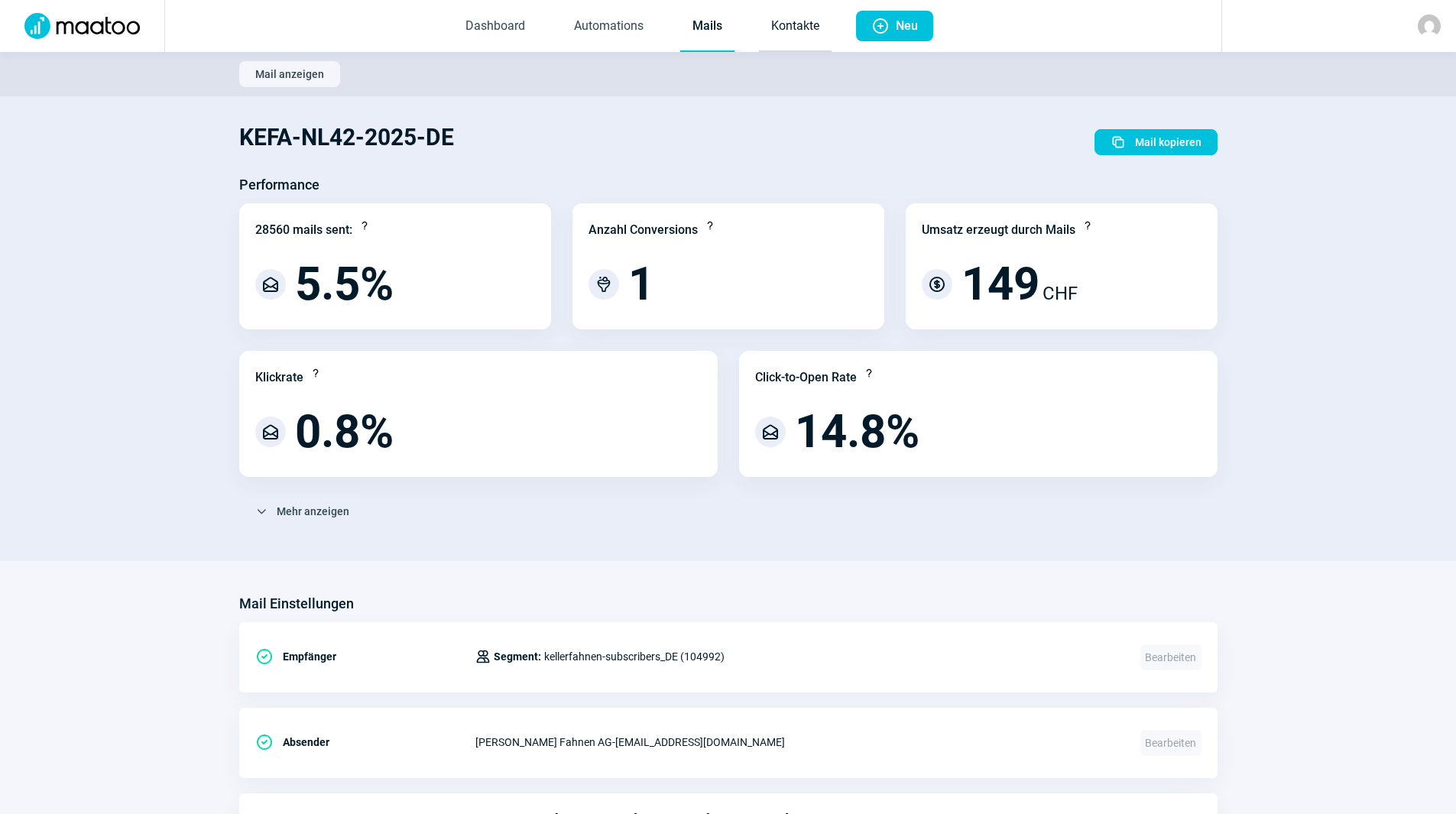
click at [800, 23] on link "Kontakte" at bounding box center [795, 27] width 72 height 51
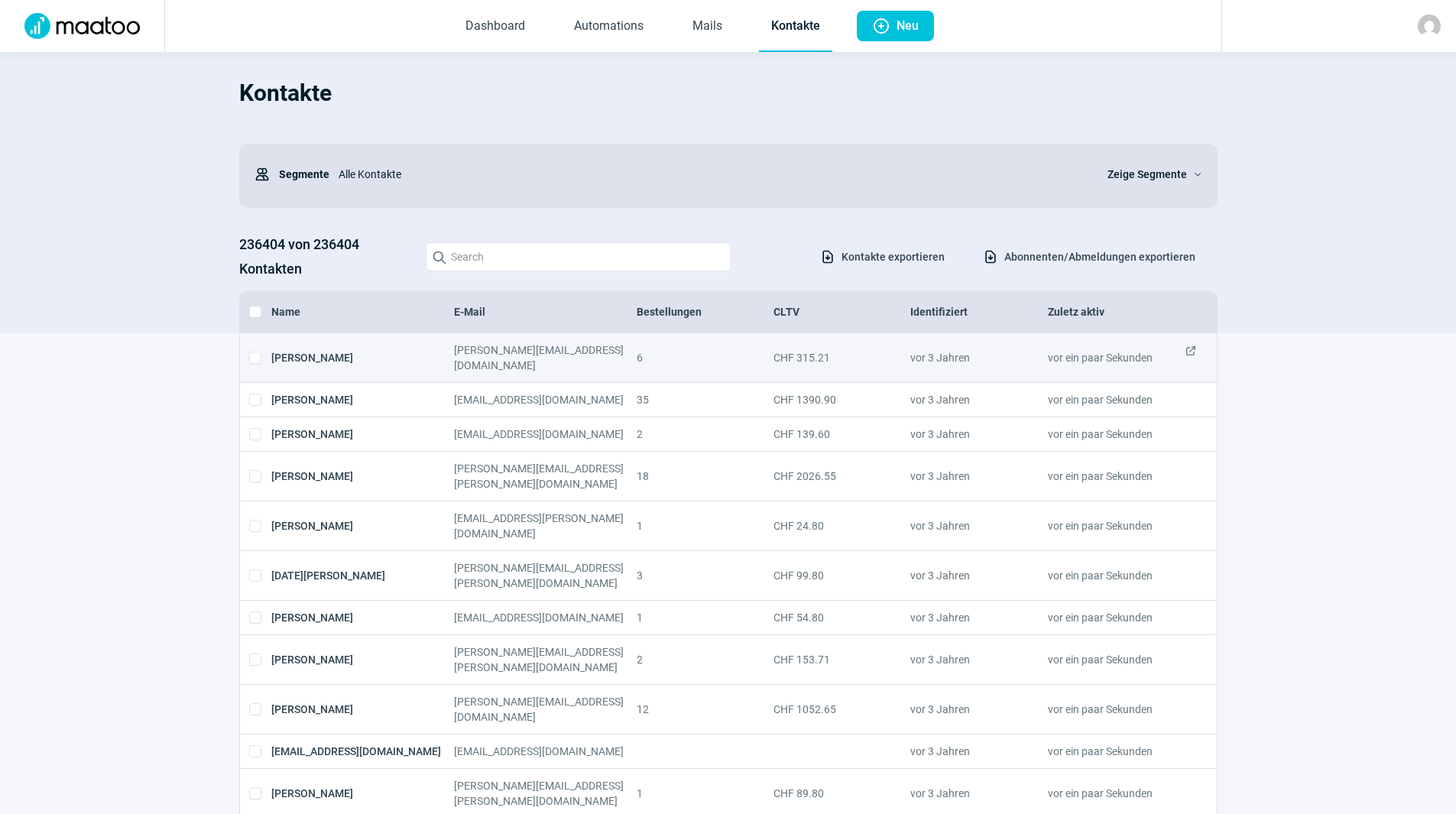
click at [1189, 352] on span "ExternalLink icon" at bounding box center [1191, 357] width 12 height 31
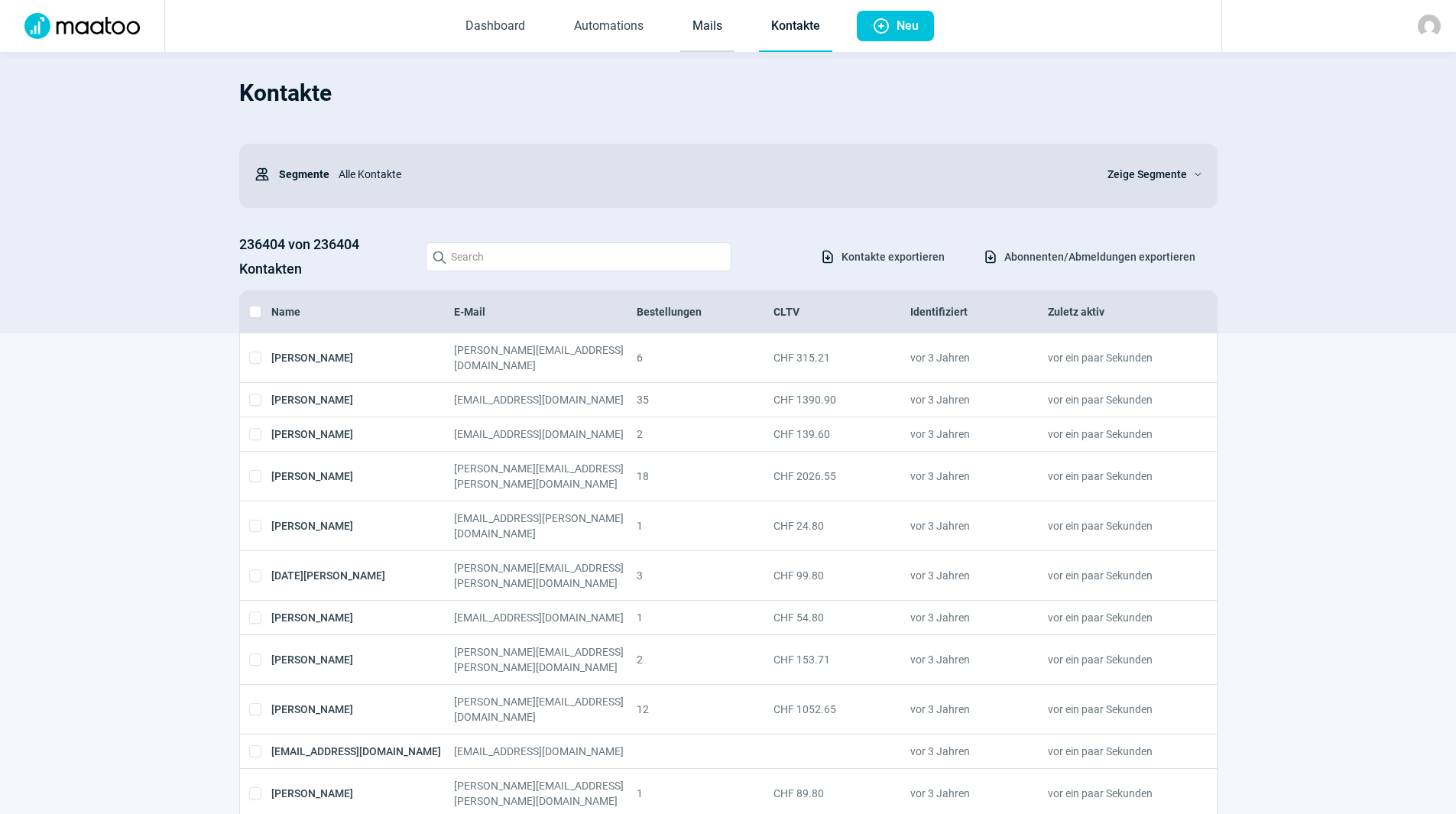
click at [697, 25] on link "Mails" at bounding box center [707, 27] width 54 height 51
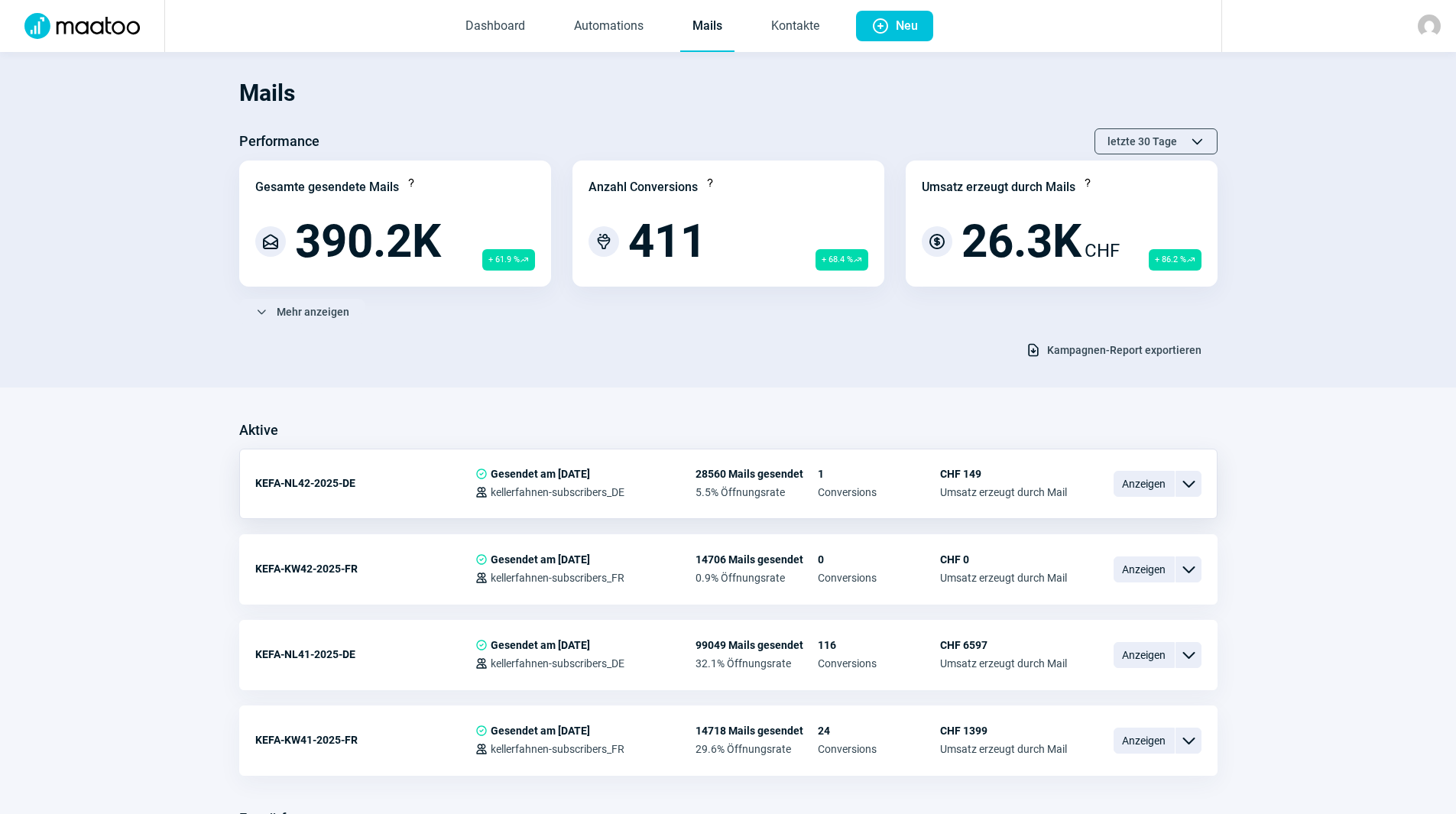
click at [759, 486] on span "5.5% Öffnungsrate" at bounding box center [757, 492] width 122 height 12
click at [845, 469] on span "1" at bounding box center [879, 474] width 122 height 12
click at [1162, 486] on span "Anzeigen" at bounding box center [1144, 483] width 61 height 26
click at [1148, 661] on span "Anzeigen" at bounding box center [1144, 654] width 61 height 26
